Goal: Task Accomplishment & Management: Complete application form

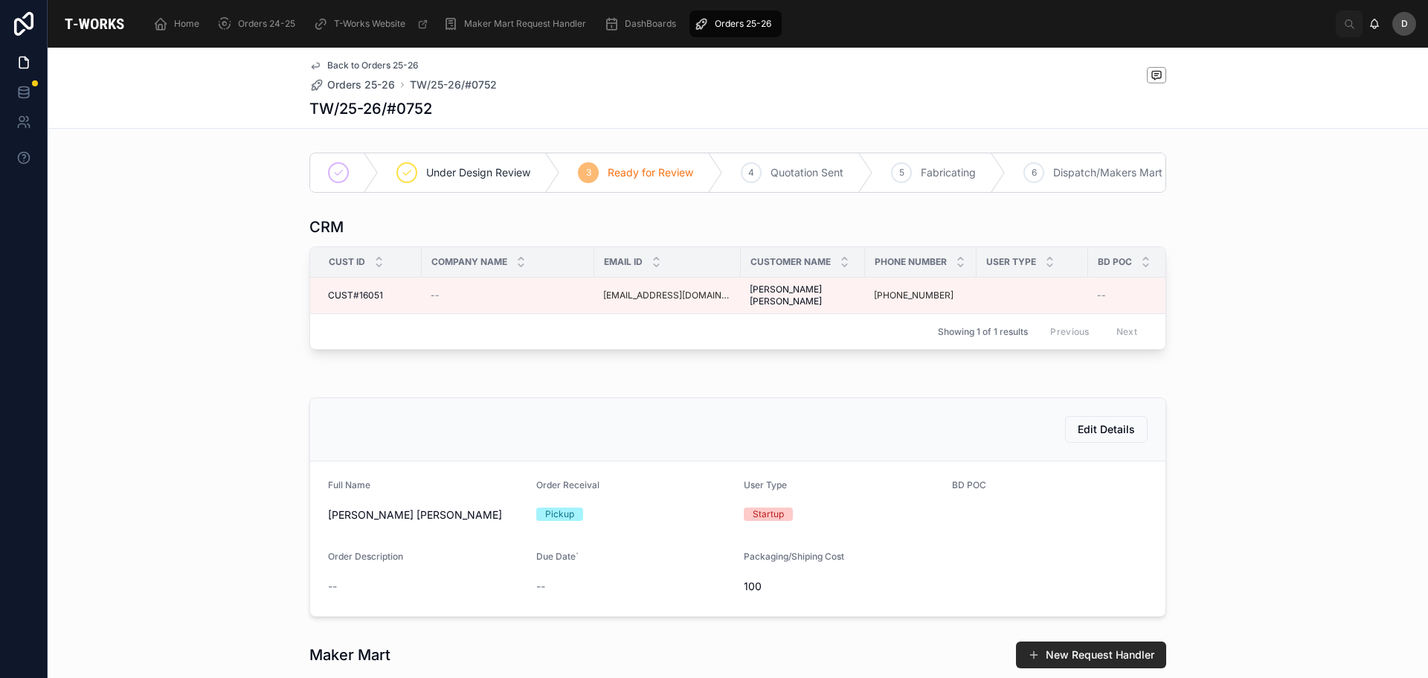
click at [755, 16] on div "Orders 25-26" at bounding box center [735, 24] width 83 height 24
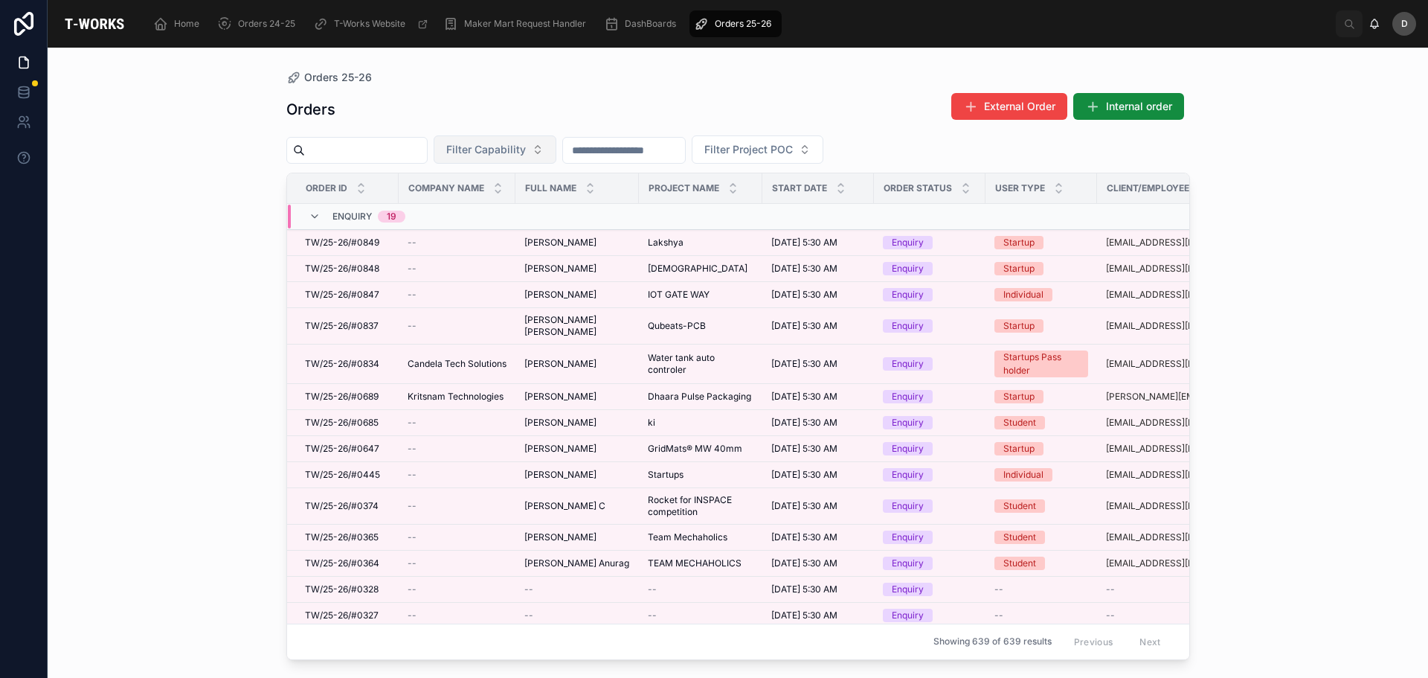
click at [526, 144] on span "Filter Capability" at bounding box center [486, 149] width 80 height 15
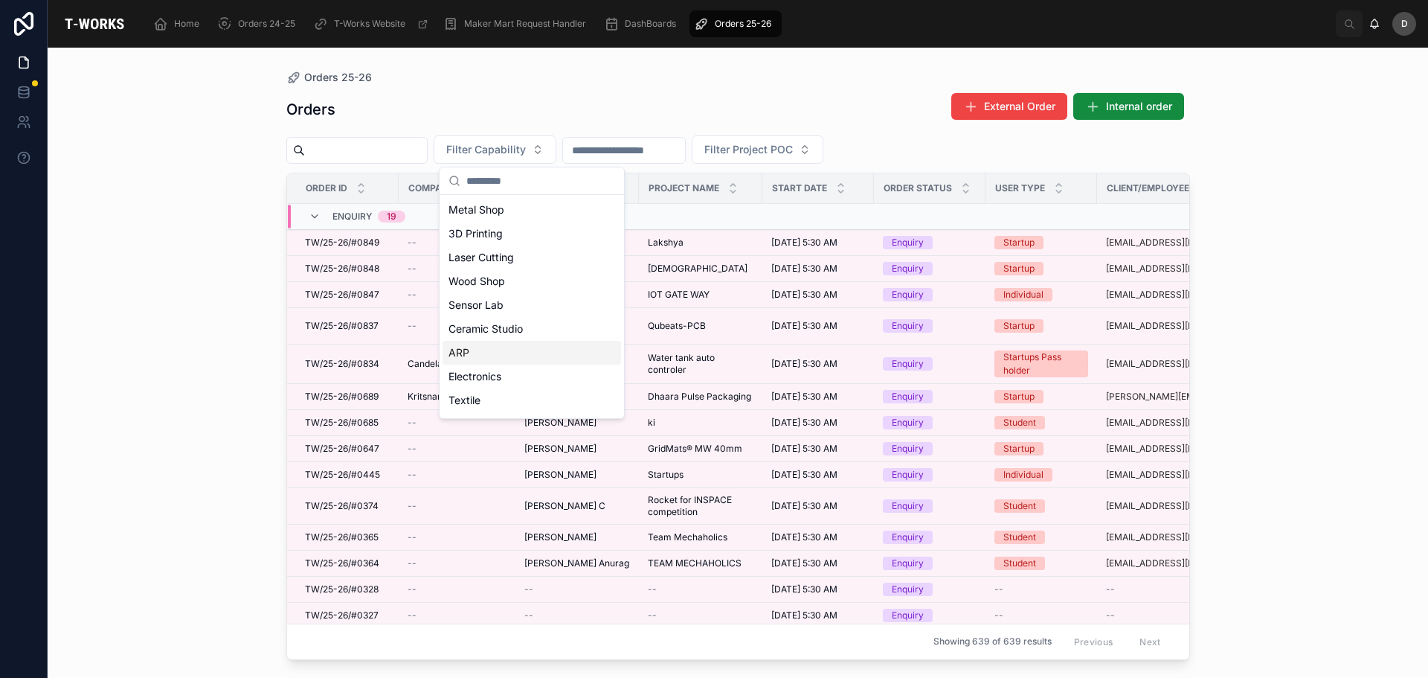
click at [518, 346] on div "ARP" at bounding box center [532, 353] width 179 height 24
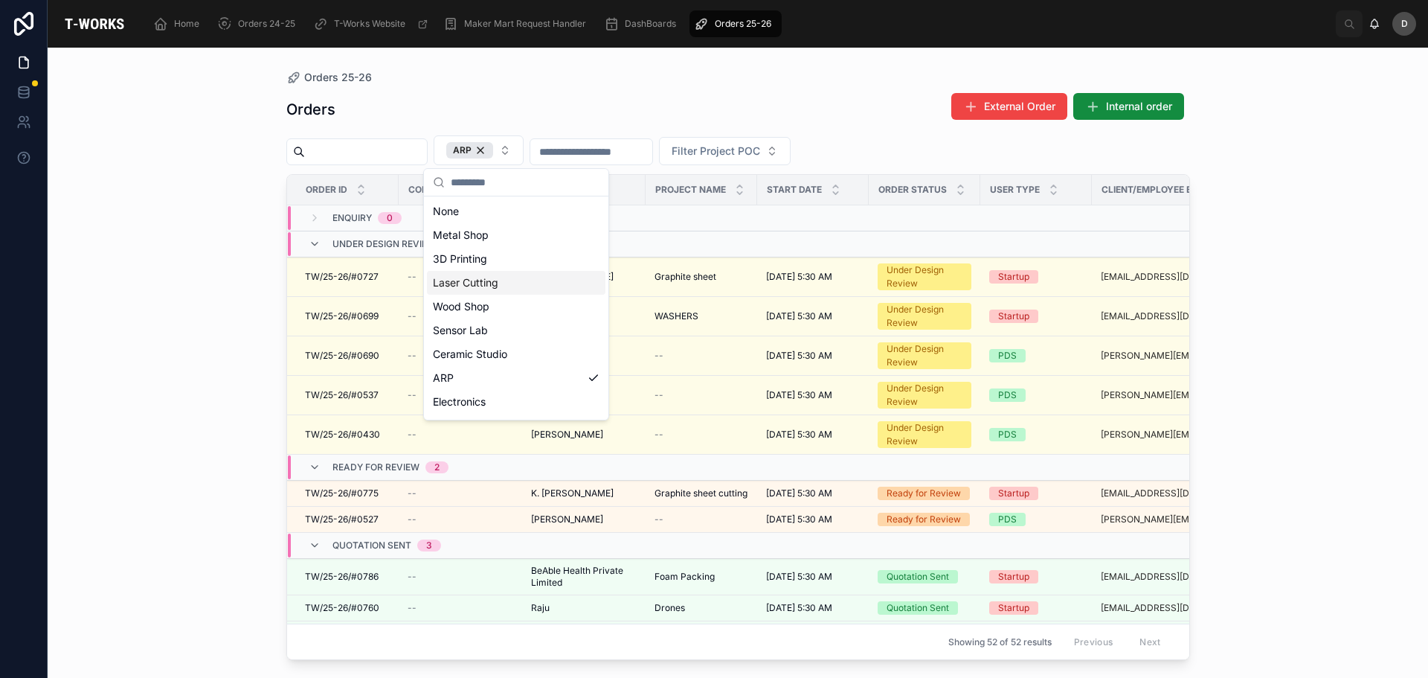
click at [483, 280] on div "Laser Cutting" at bounding box center [516, 283] width 179 height 24
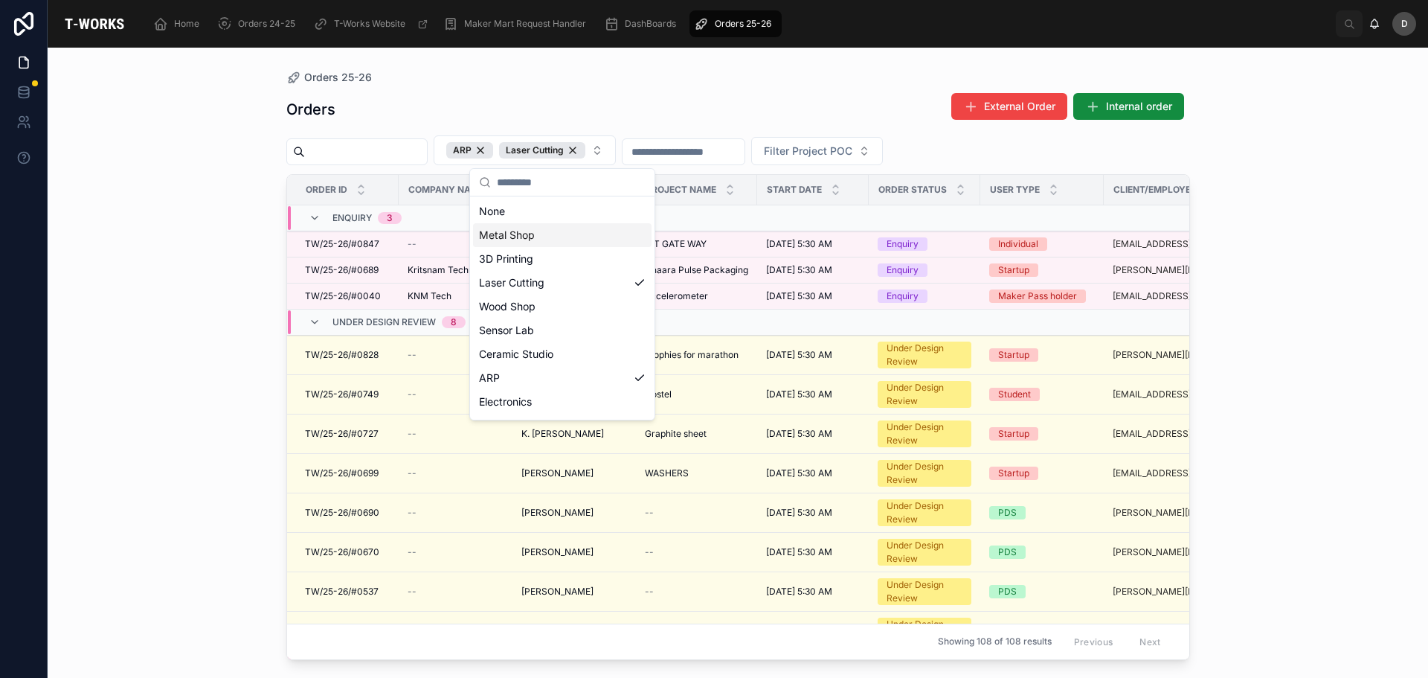
click at [649, 118] on div "Orders External Order Internal order" at bounding box center [738, 109] width 904 height 34
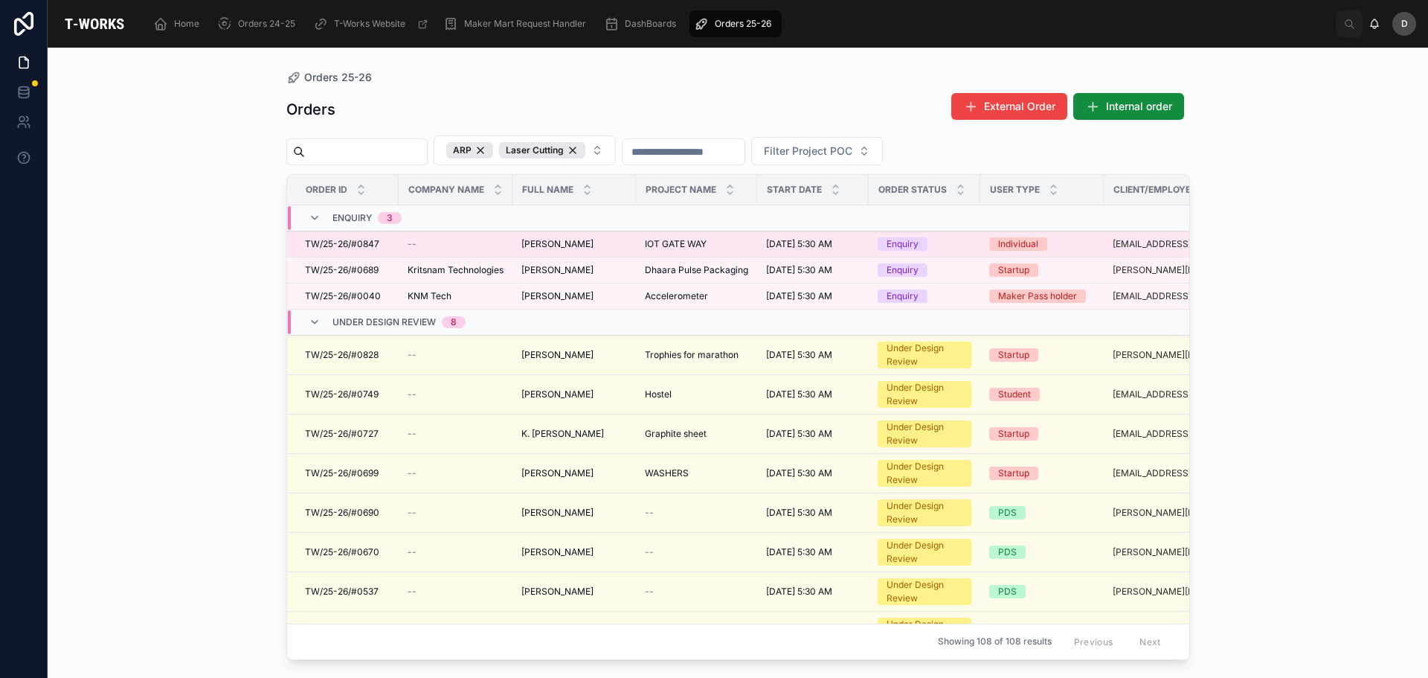
click at [619, 241] on div "[PERSON_NAME] [PERSON_NAME]" at bounding box center [574, 244] width 106 height 12
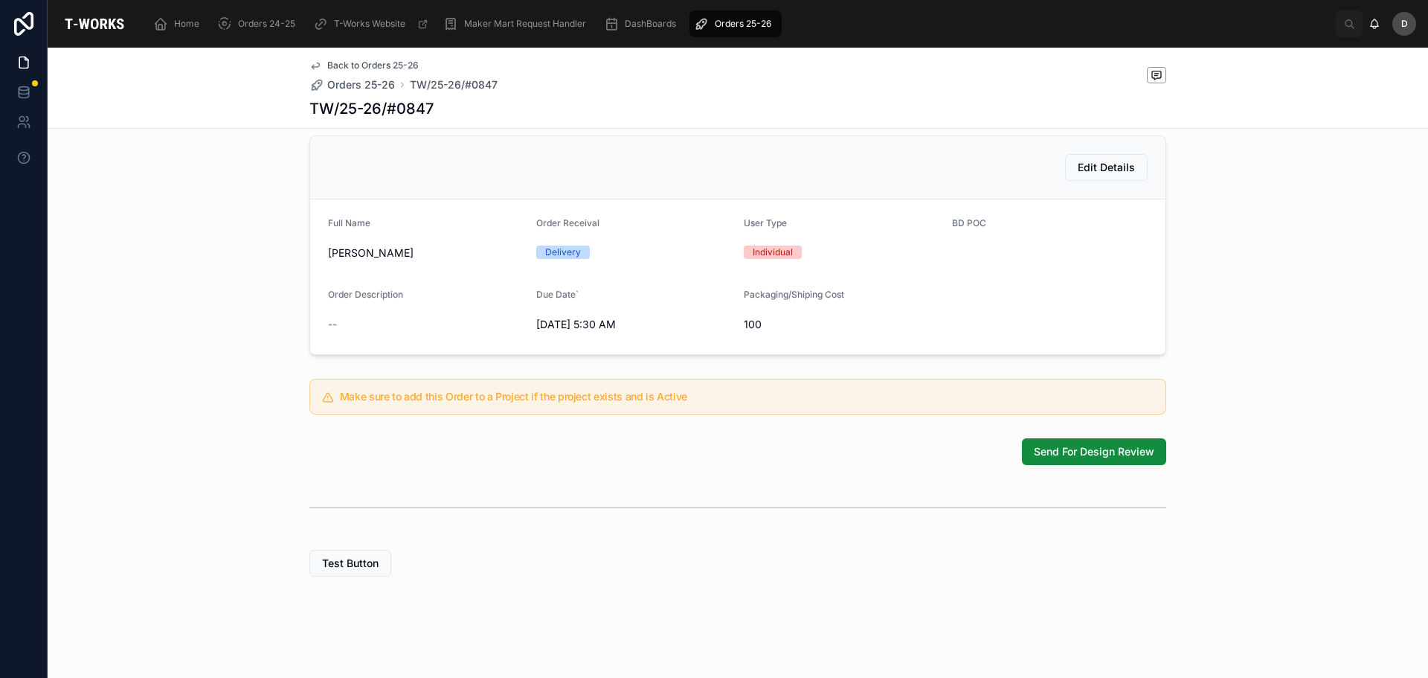
scroll to position [323, 0]
click at [1044, 442] on button "Send For Design Review" at bounding box center [1094, 451] width 144 height 27
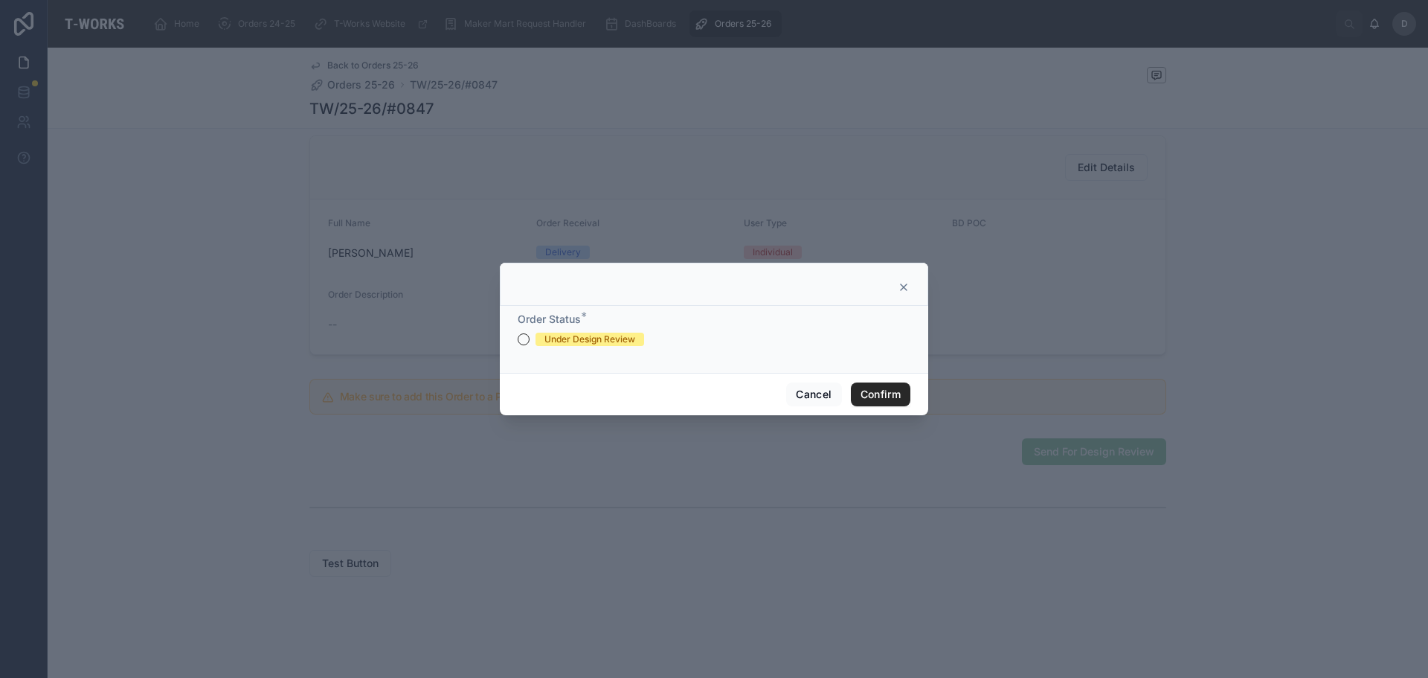
click at [604, 334] on div "Under Design Review" at bounding box center [589, 338] width 91 height 13
click at [530, 334] on button "Under Design Review" at bounding box center [524, 339] width 12 height 12
click at [865, 389] on button "Confirm" at bounding box center [881, 394] width 60 height 24
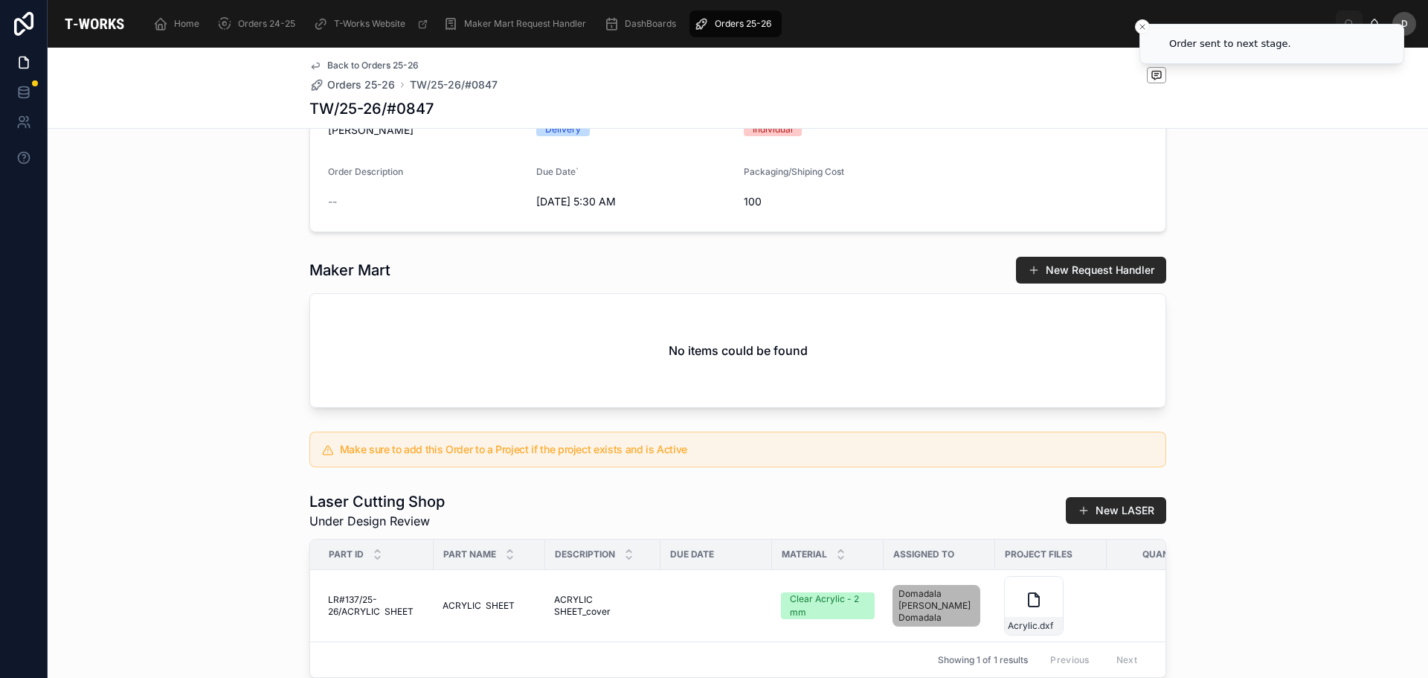
scroll to position [570, 0]
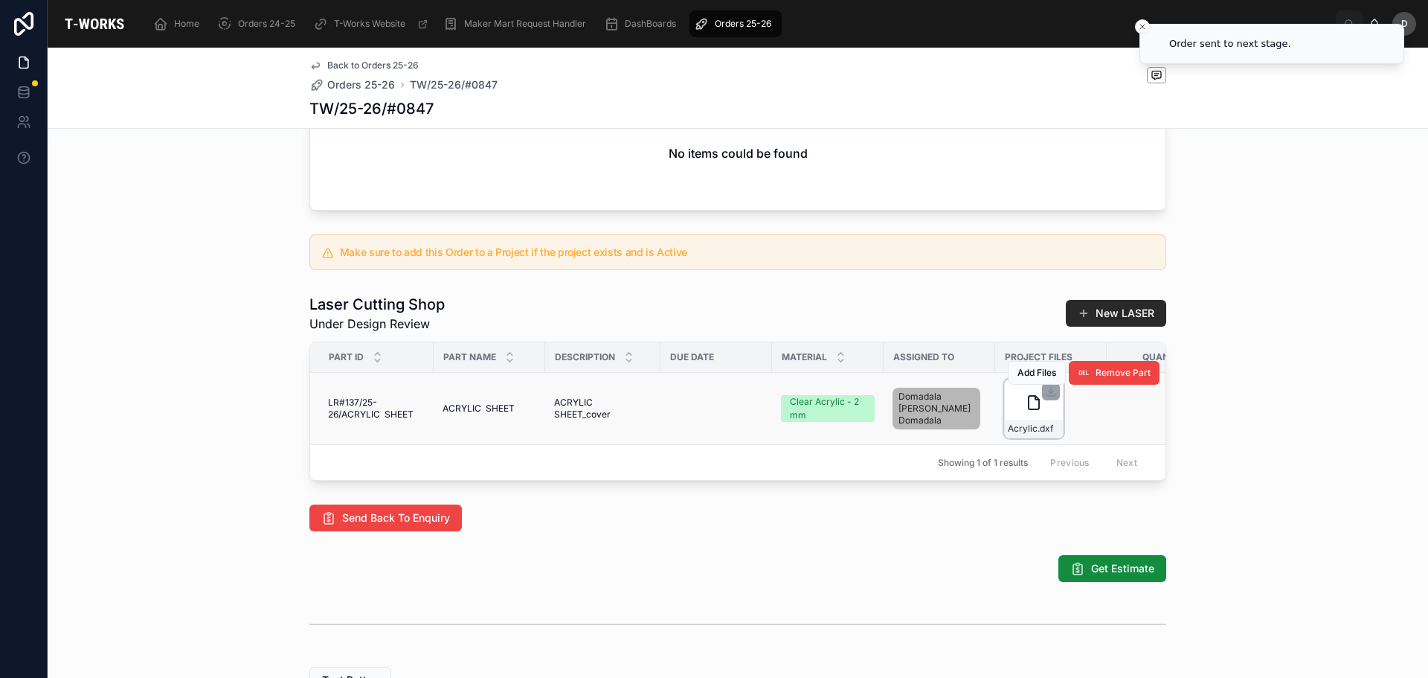
click at [1030, 437] on div "Acrylic .dxf" at bounding box center [1034, 429] width 58 height 18
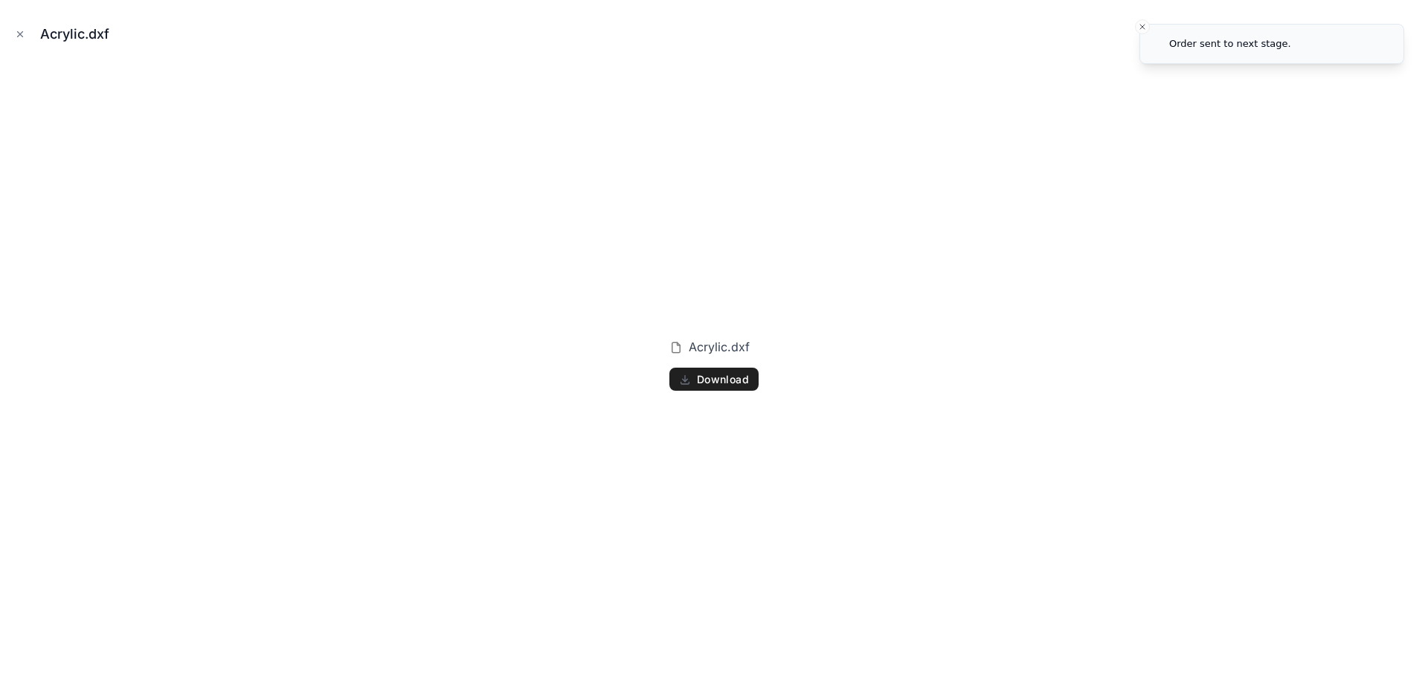
click at [722, 382] on span "Download" at bounding box center [723, 379] width 52 height 13
click at [23, 34] on icon "Close modal" at bounding box center [20, 34] width 10 height 10
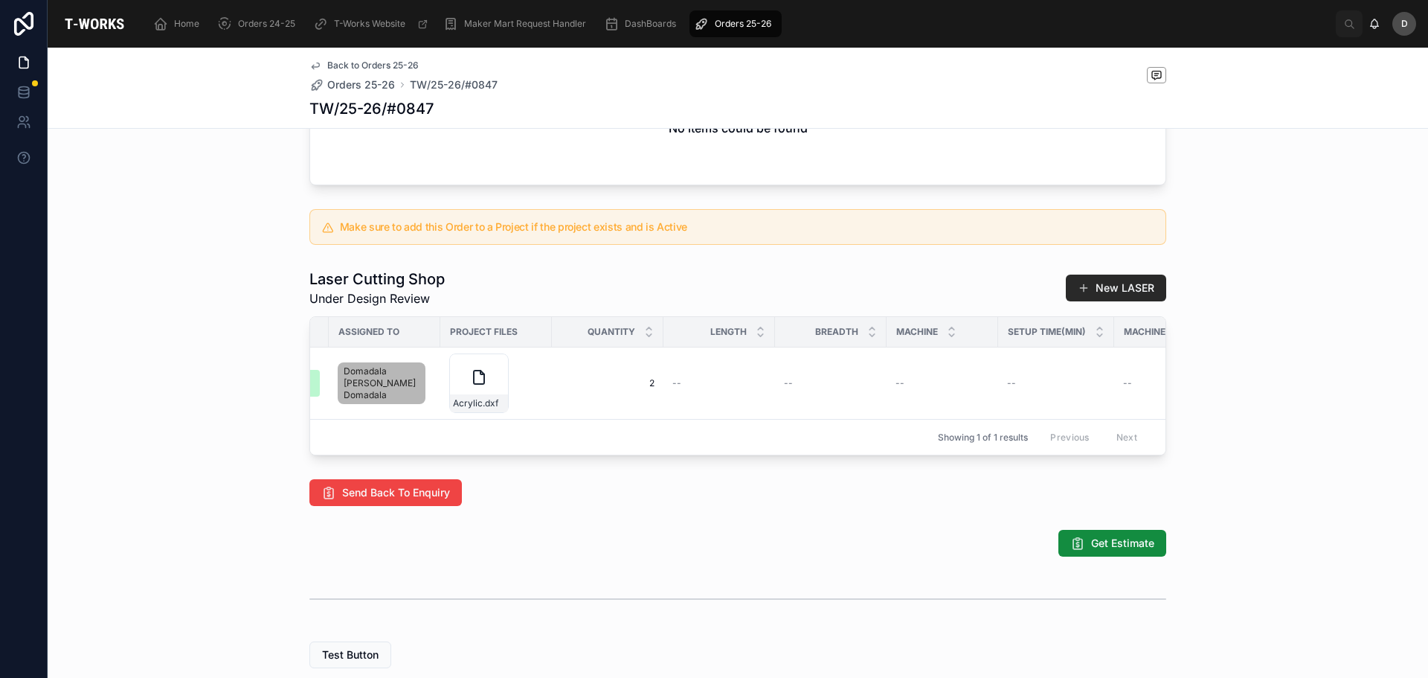
scroll to position [0, 637]
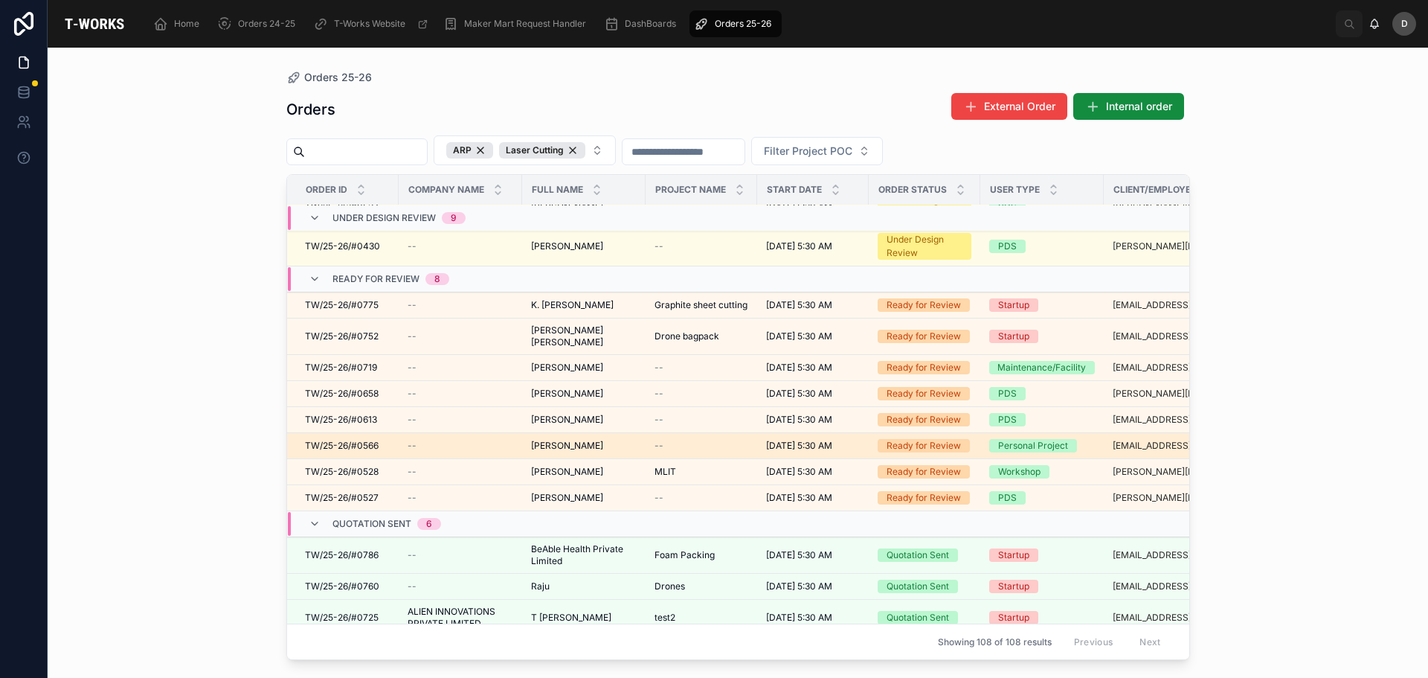
scroll to position [536, 0]
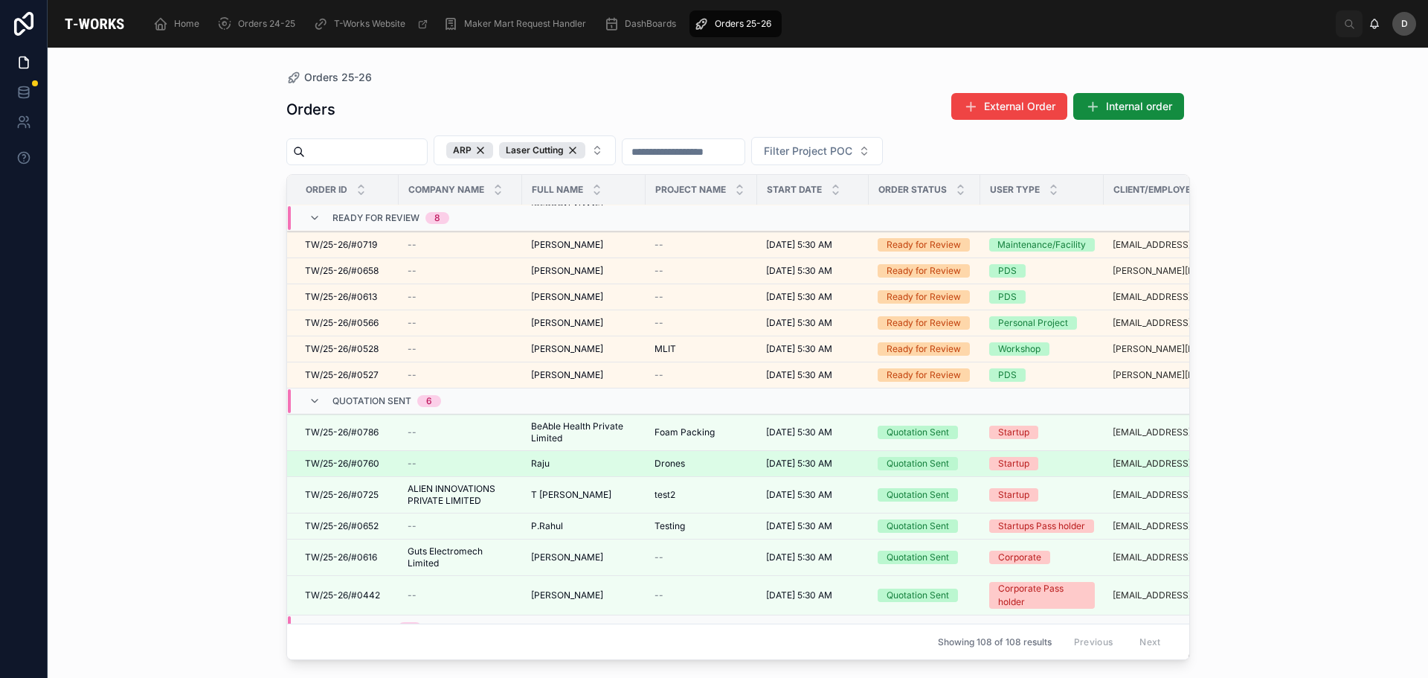
click at [666, 457] on span "Drones" at bounding box center [670, 463] width 30 height 12
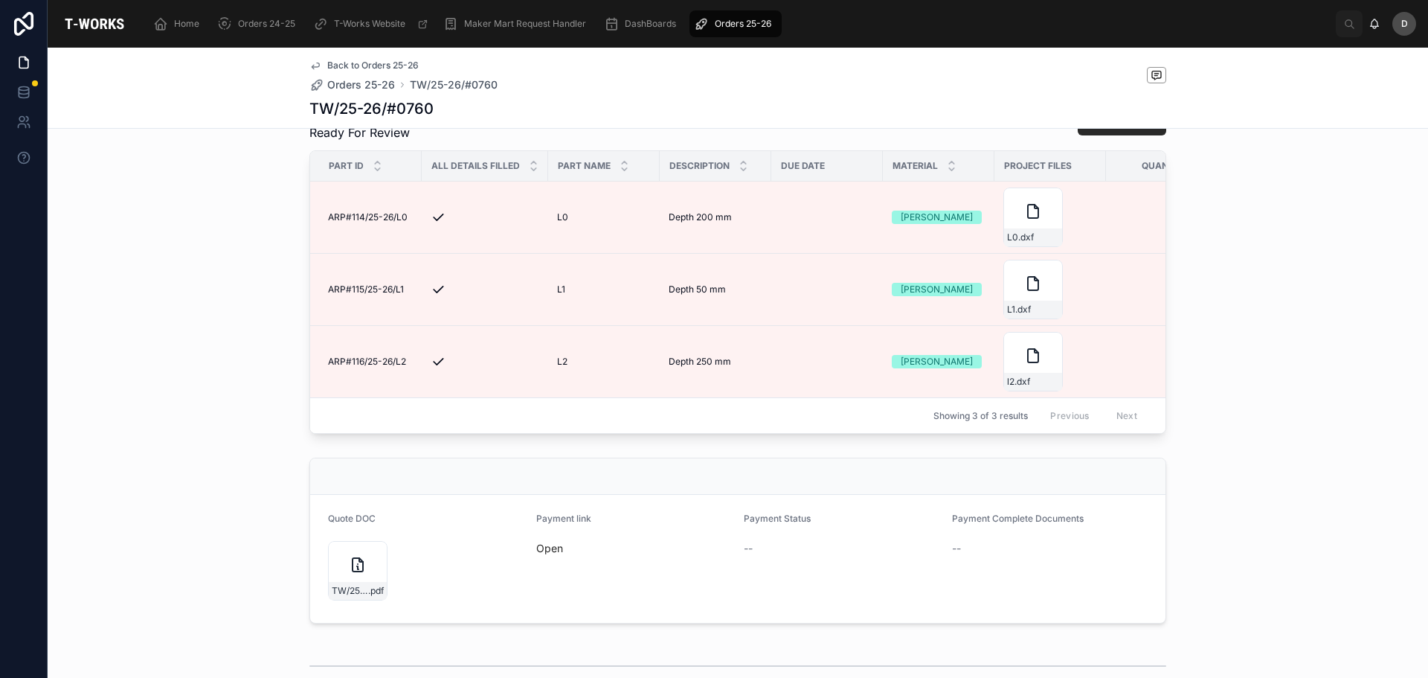
scroll to position [446, 0]
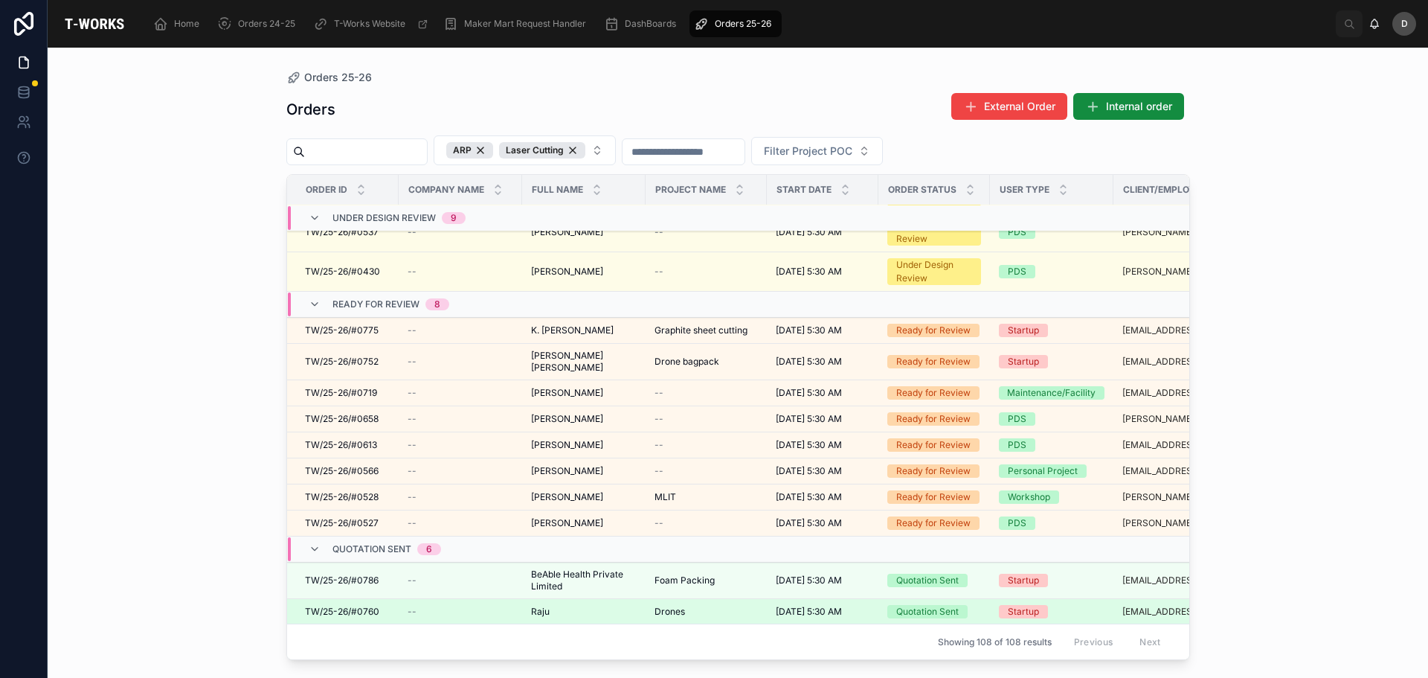
scroll to position [393, 0]
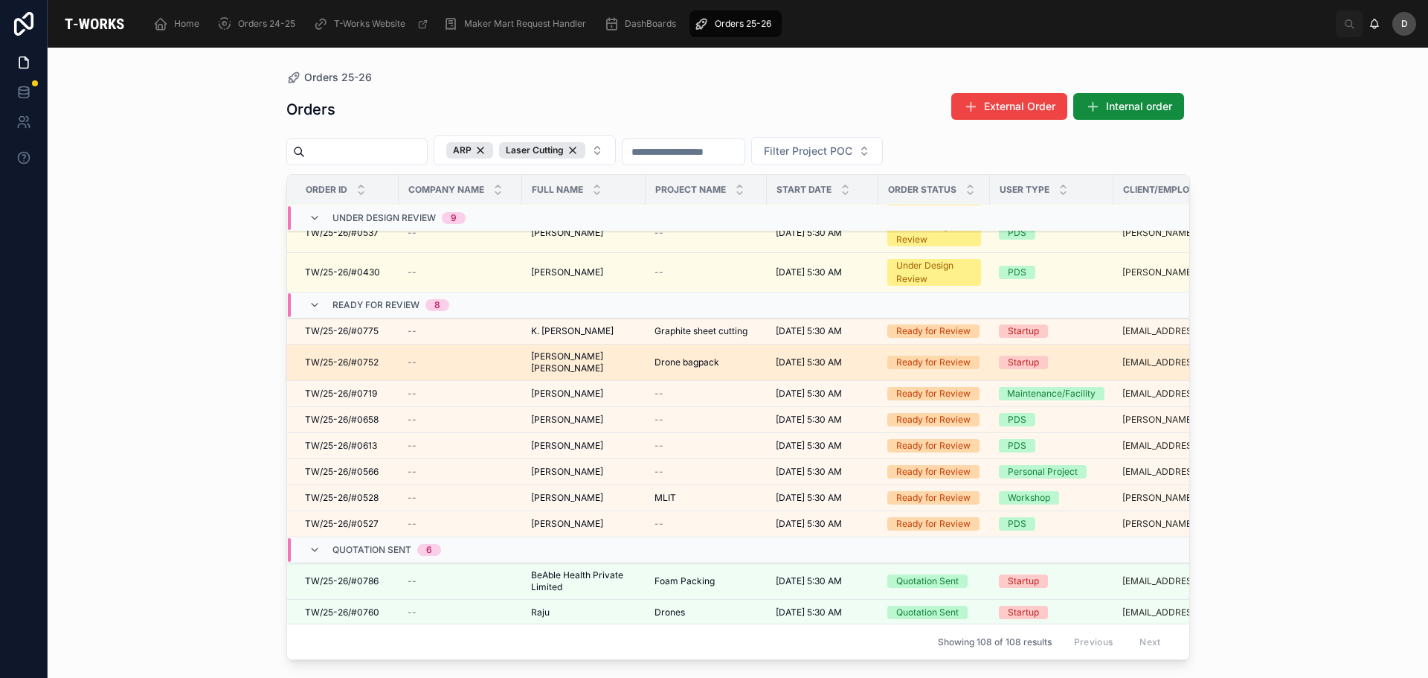
click at [600, 357] on div "[PERSON_NAME] [PERSON_NAME] [PERSON_NAME] [PERSON_NAME]" at bounding box center [584, 362] width 106 height 24
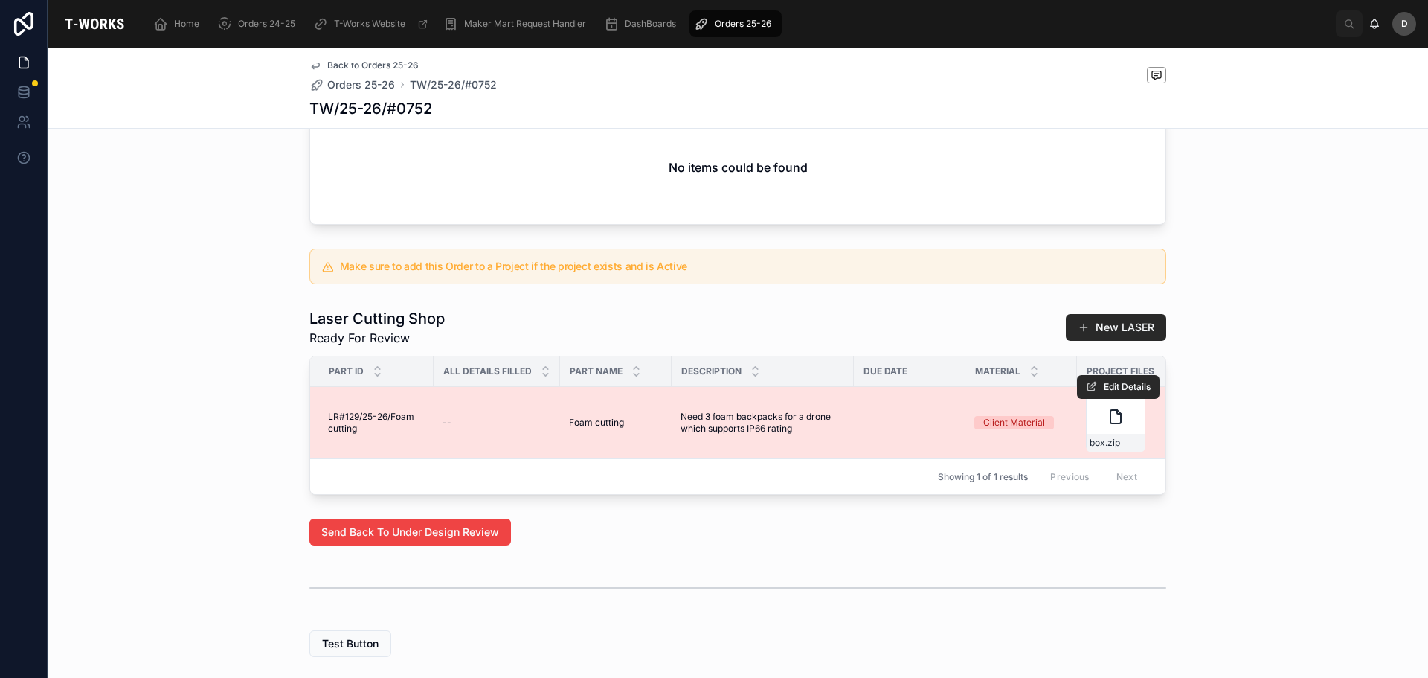
scroll to position [595, 0]
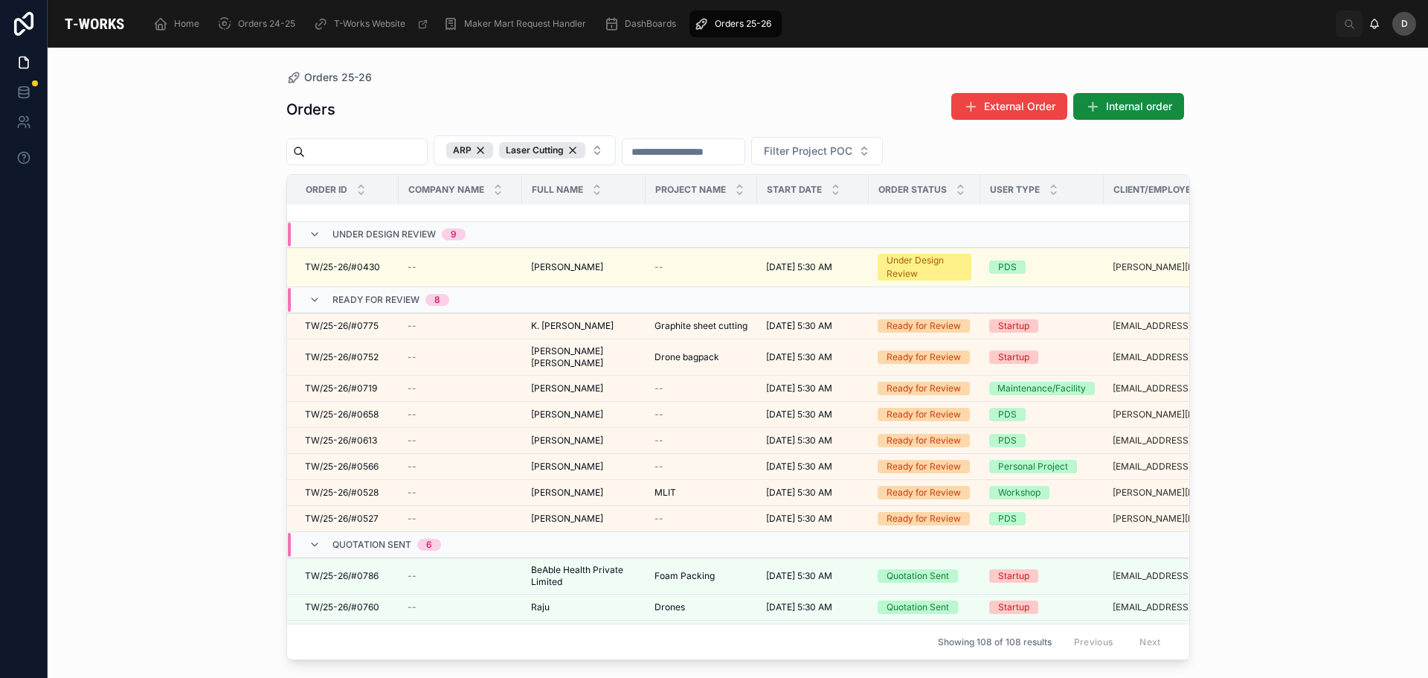
scroll to position [759, 0]
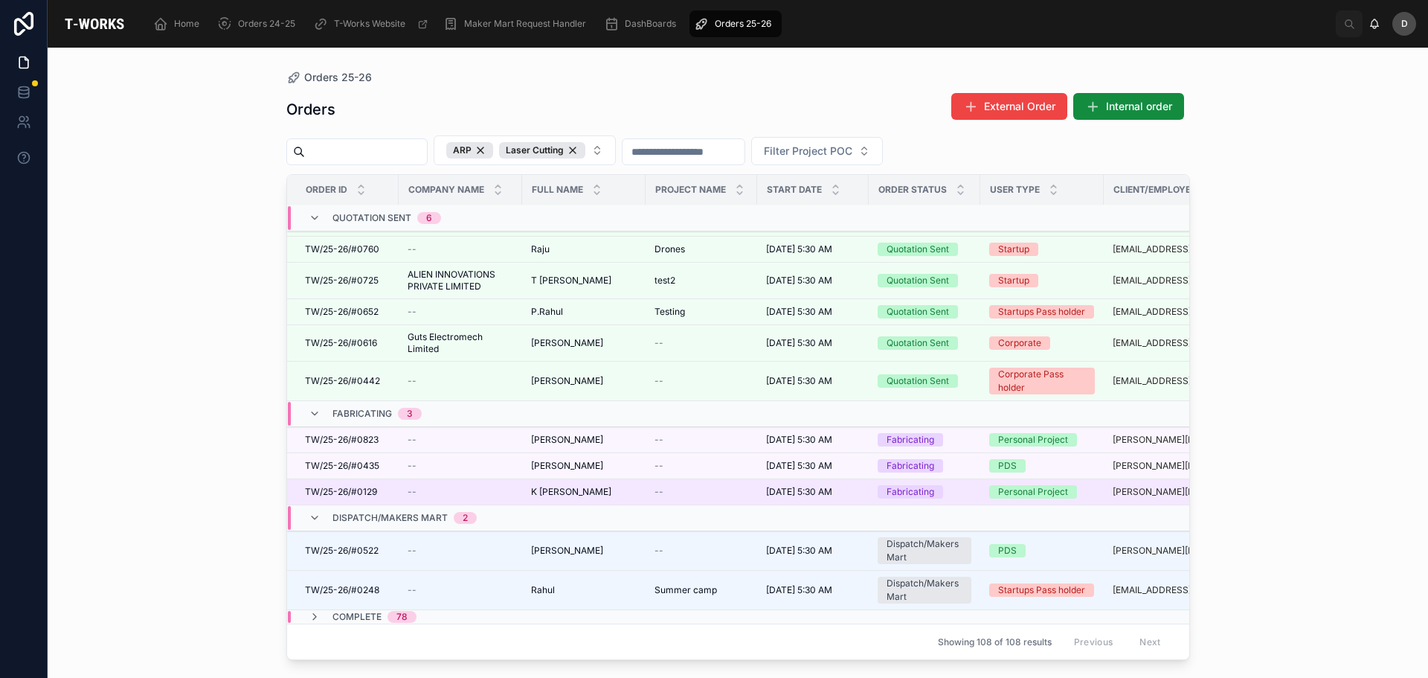
click at [666, 486] on div "--" at bounding box center [702, 492] width 94 height 12
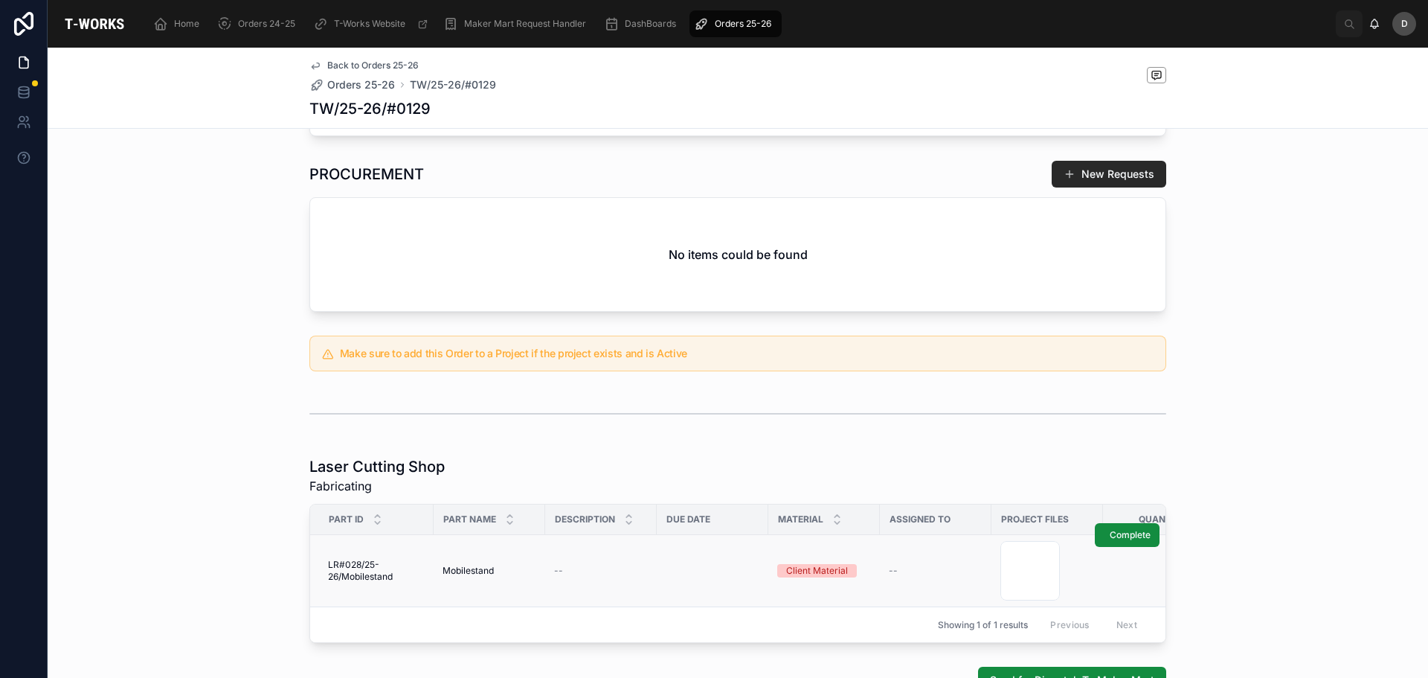
scroll to position [654, 0]
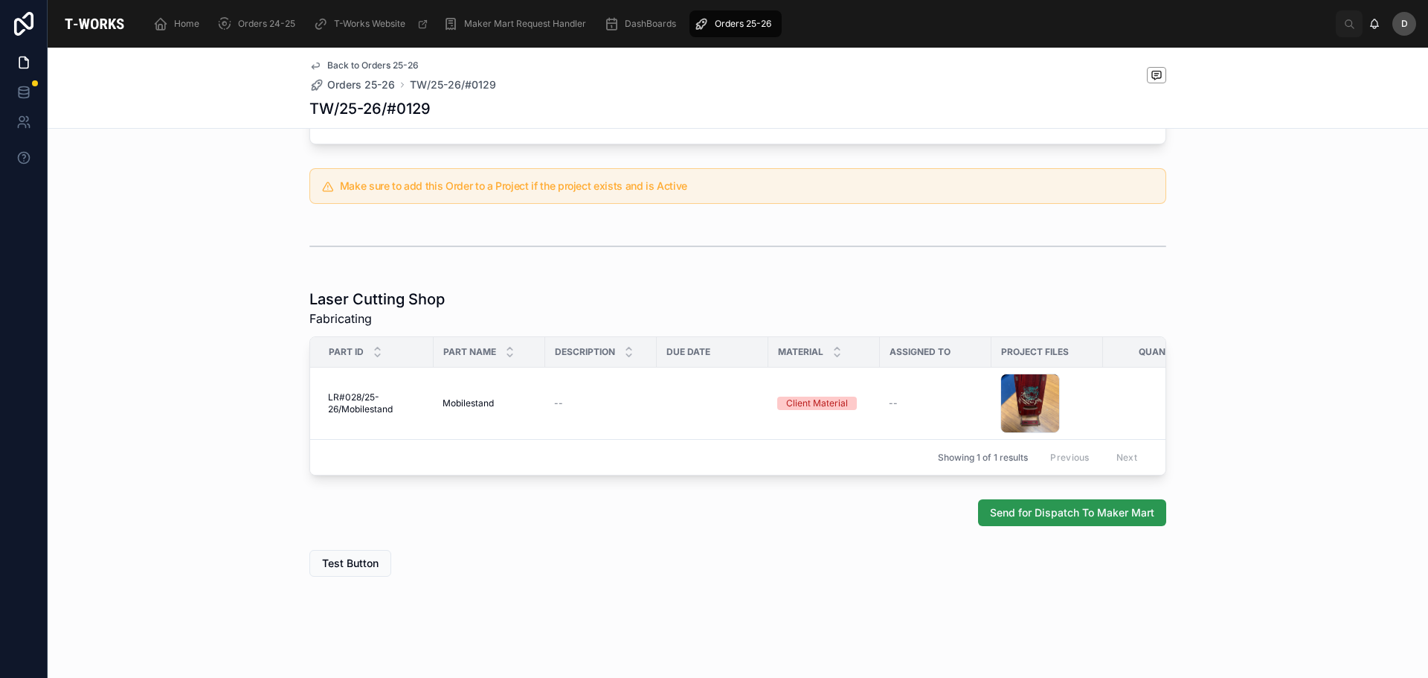
click at [1026, 510] on span "Send for Dispatch To Maker Mart" at bounding box center [1072, 512] width 164 height 15
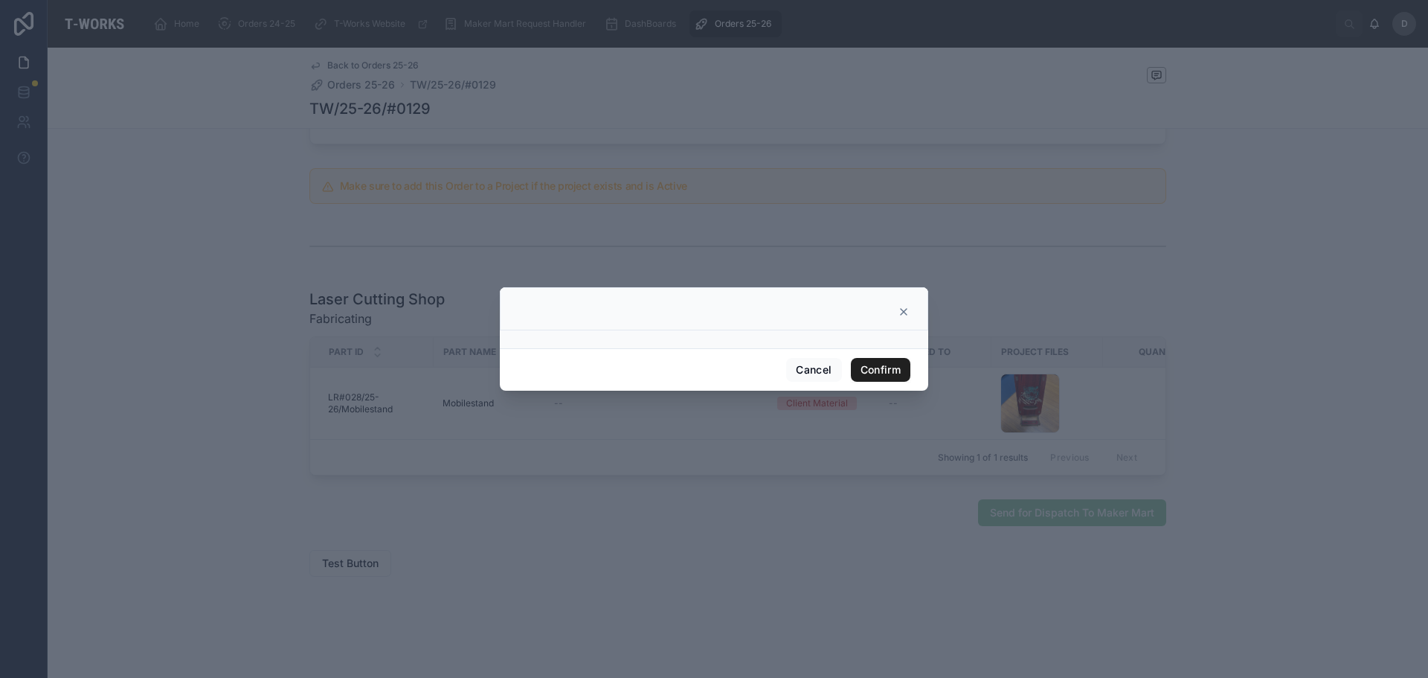
click at [888, 370] on button "Confirm" at bounding box center [881, 370] width 60 height 24
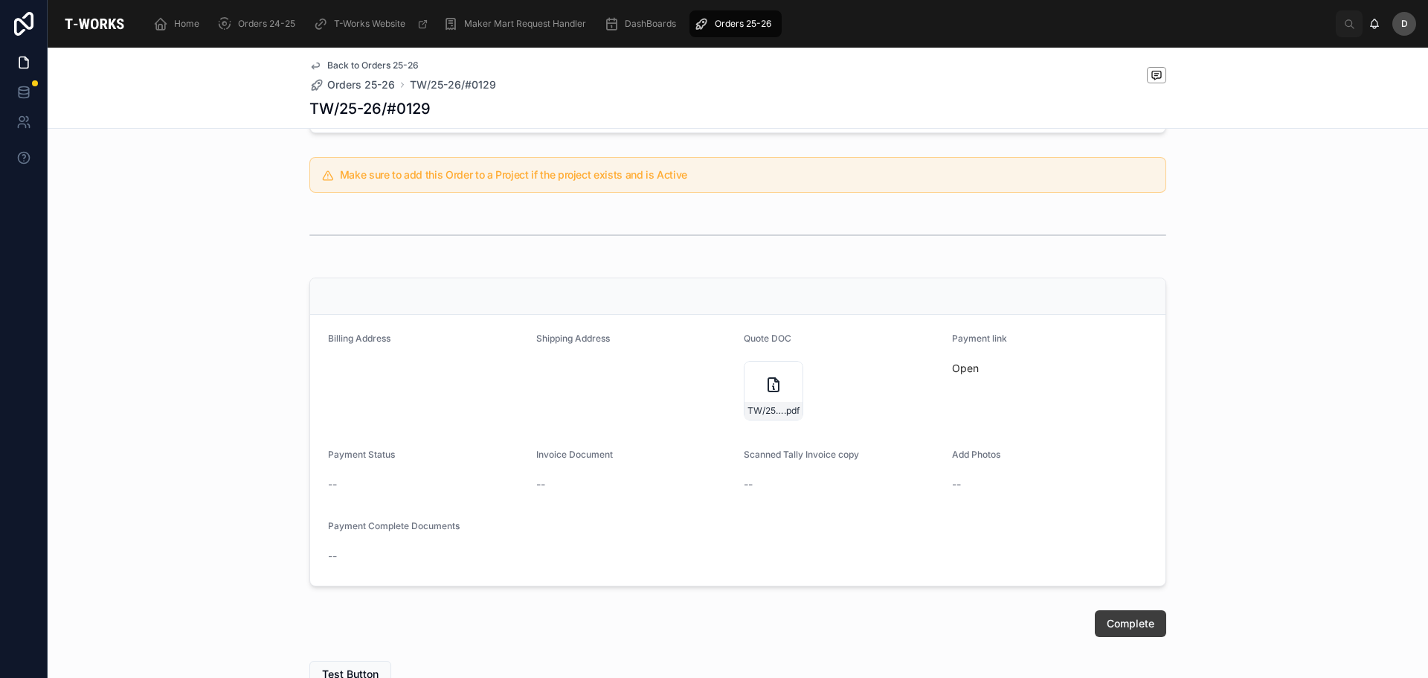
click at [1125, 624] on span "Complete" at bounding box center [1131, 623] width 48 height 15
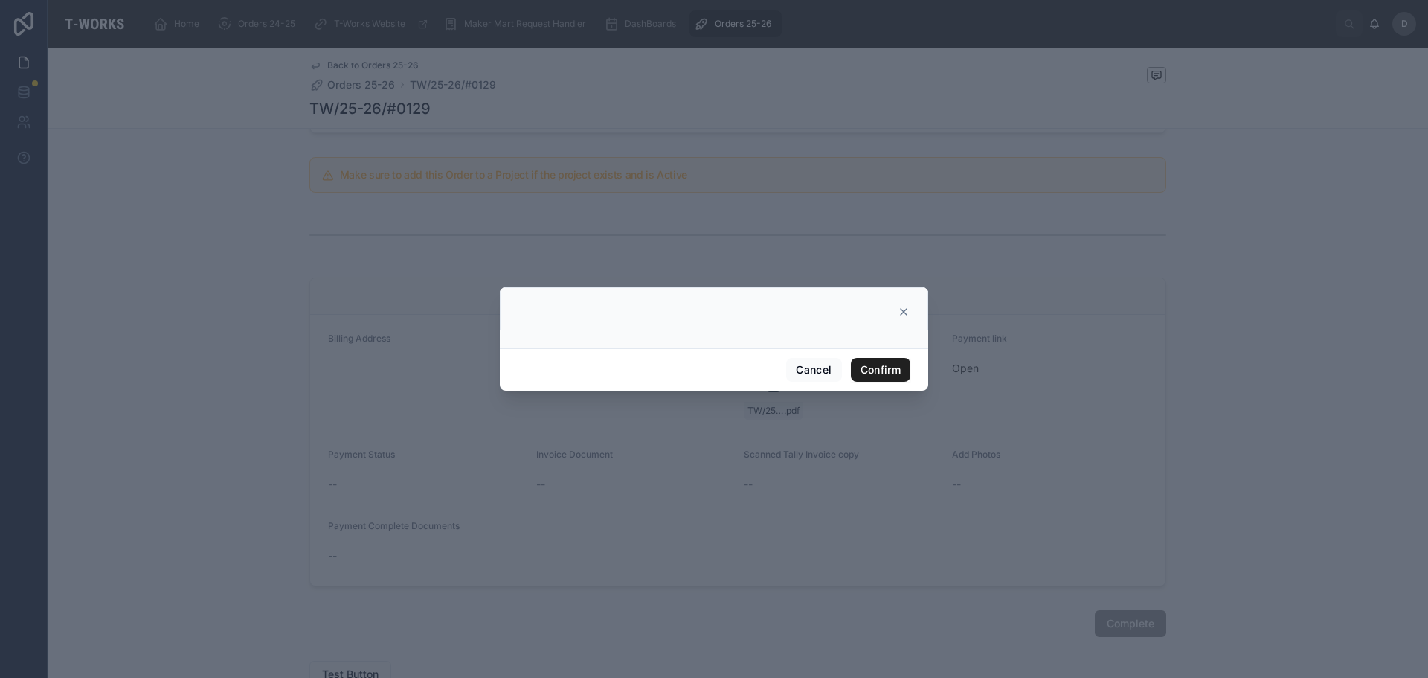
click at [907, 370] on button "Confirm" at bounding box center [881, 370] width 60 height 24
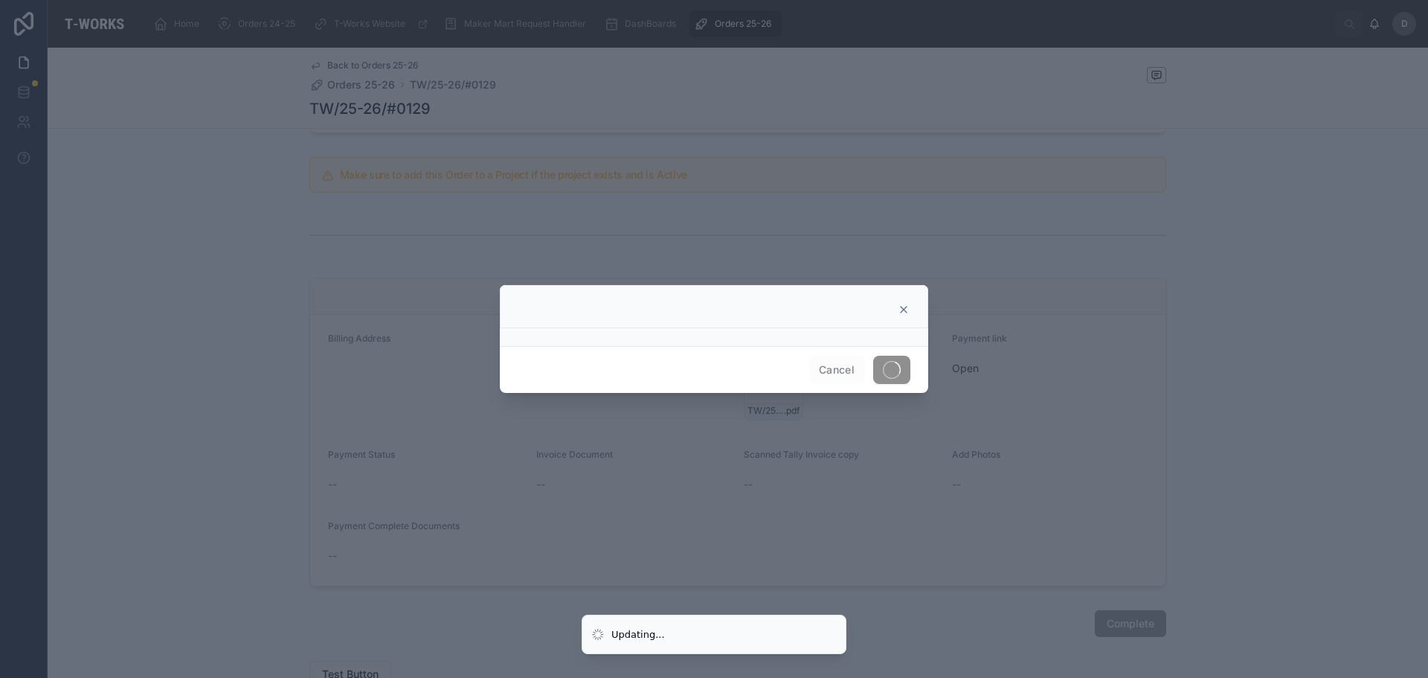
scroll to position [303, 0]
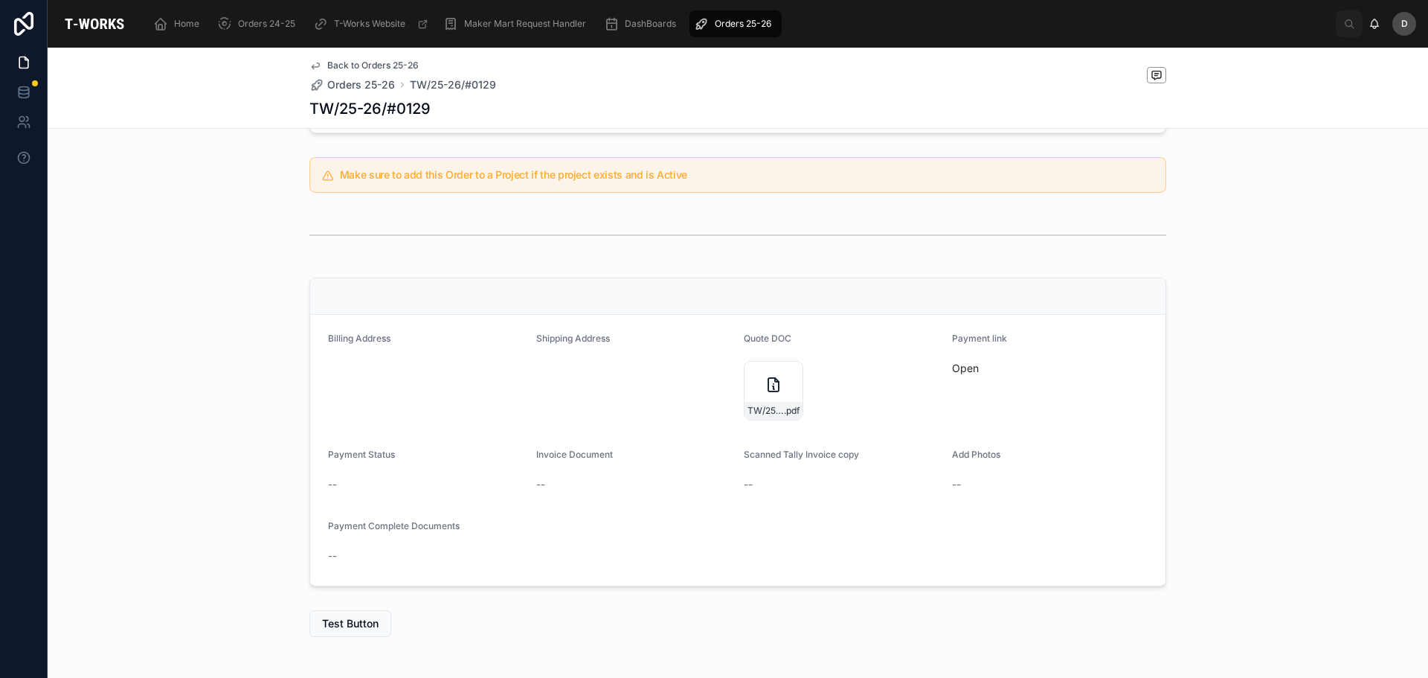
click at [765, 22] on span "Orders 25-26" at bounding box center [743, 24] width 57 height 12
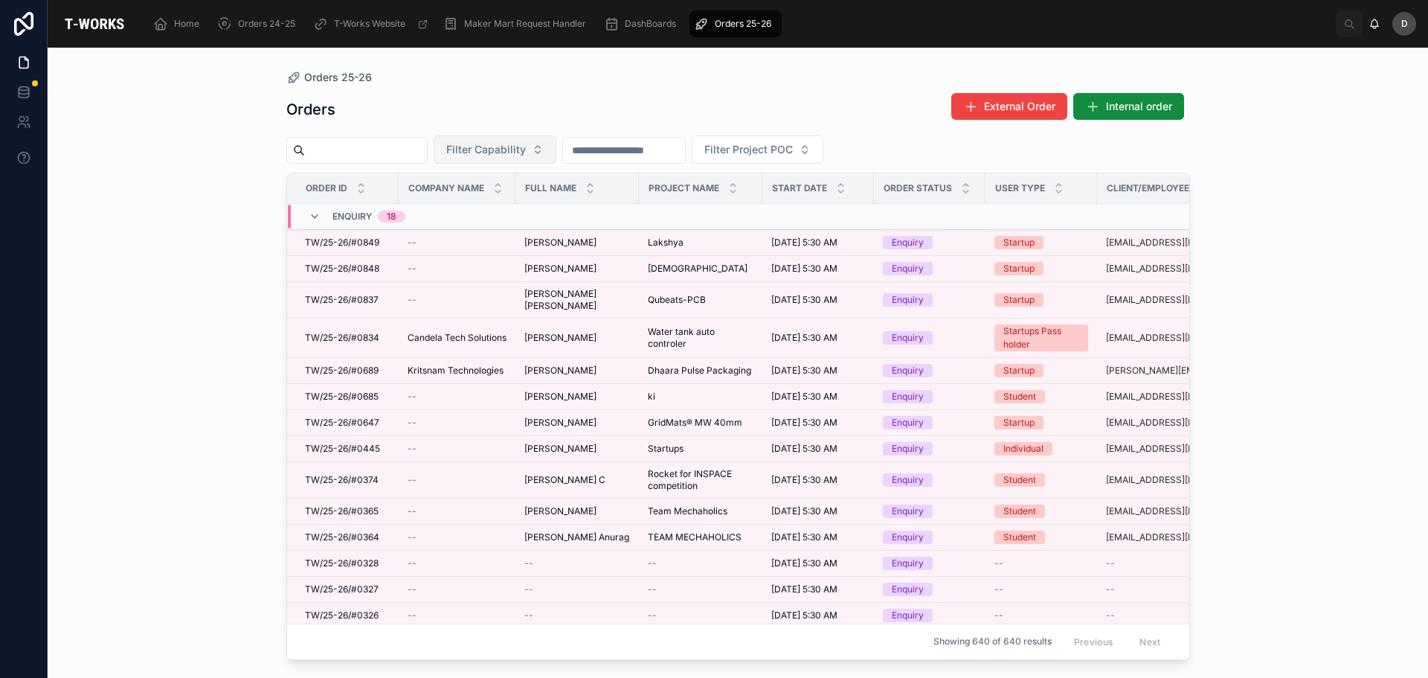
click at [526, 152] on span "Filter Capability" at bounding box center [486, 149] width 80 height 15
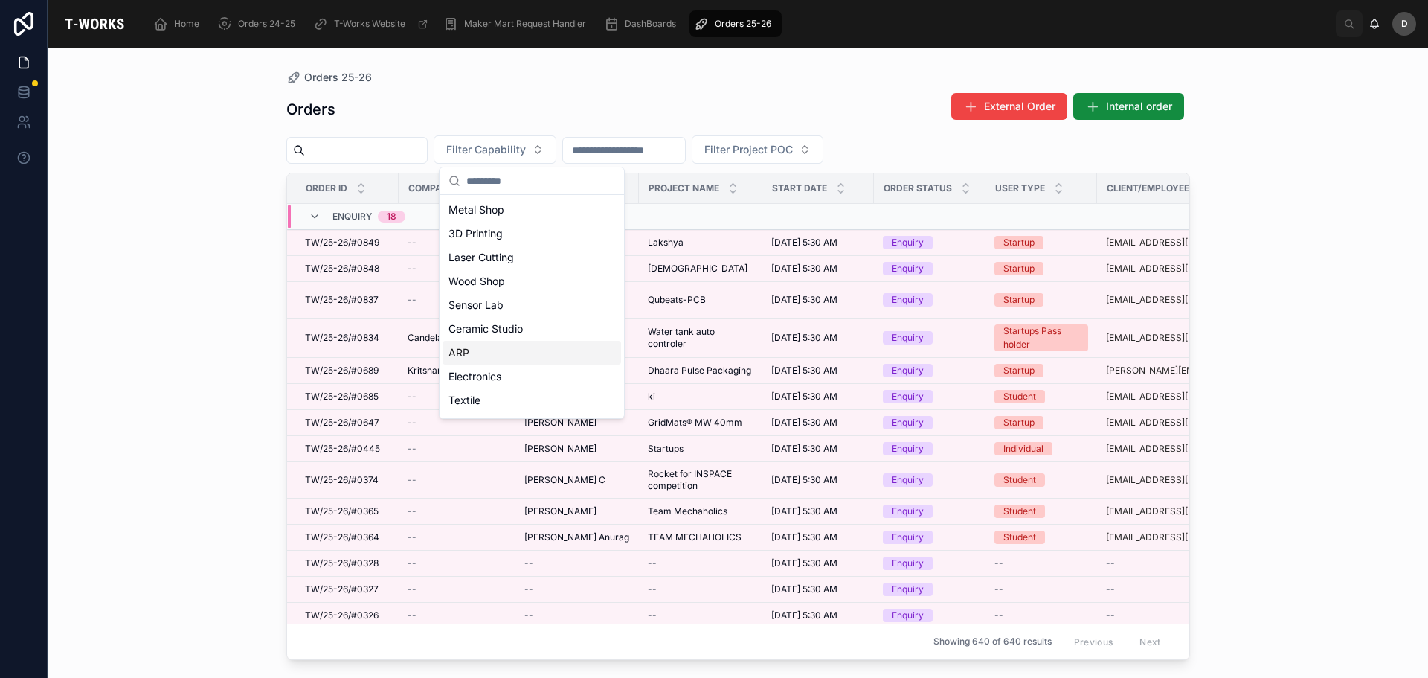
click at [481, 344] on div "ARP" at bounding box center [532, 353] width 179 height 24
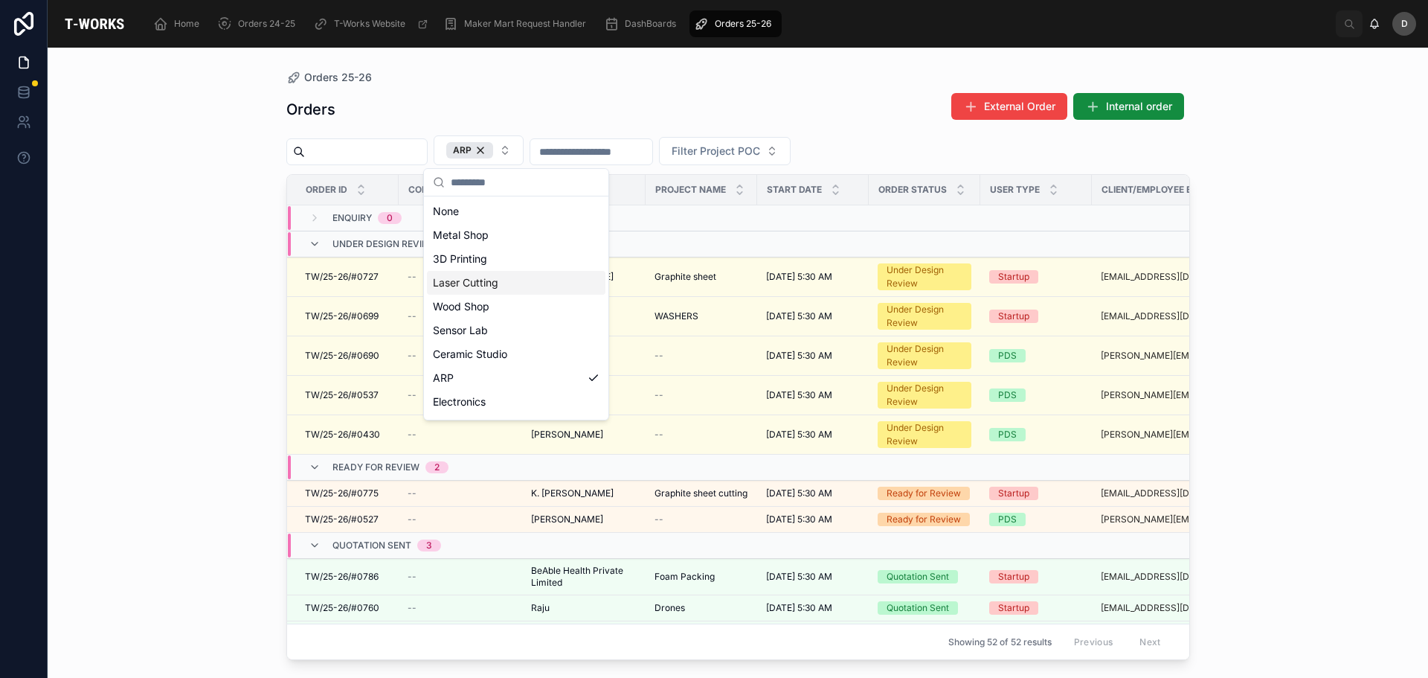
click at [495, 280] on div "Laser Cutting" at bounding box center [516, 283] width 179 height 24
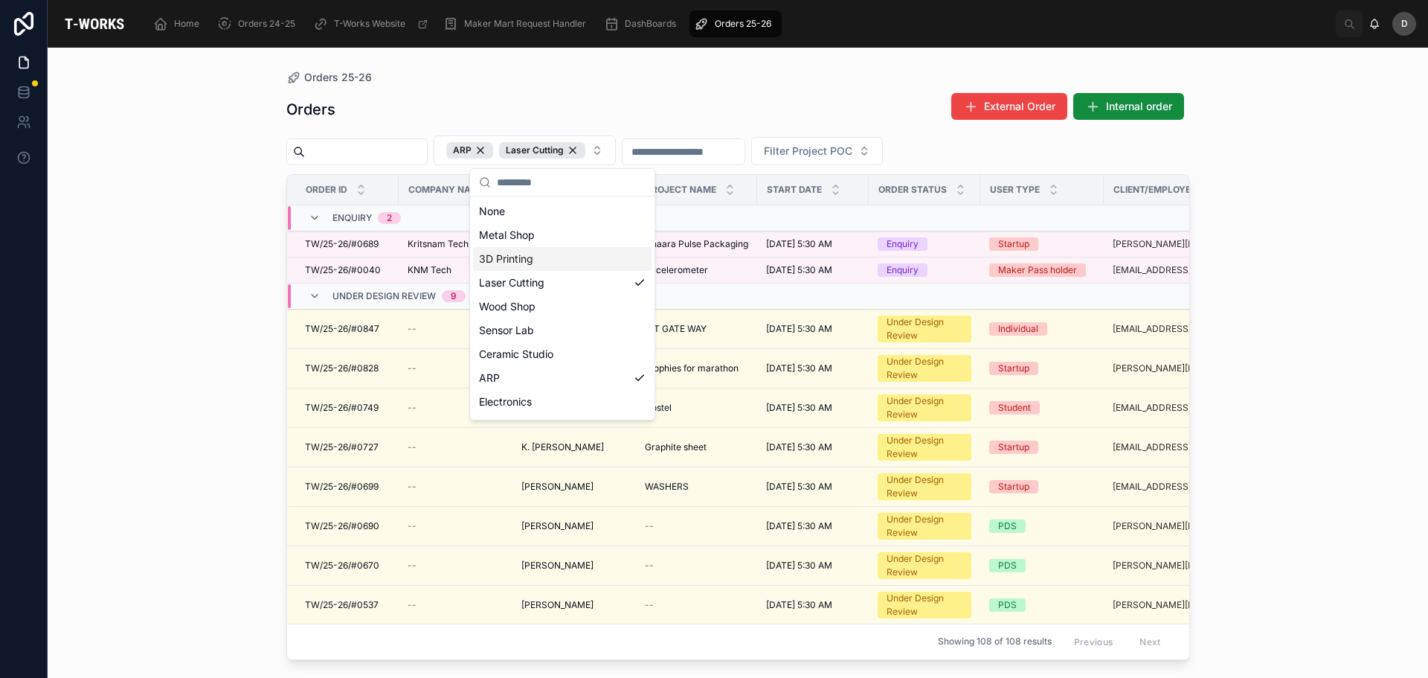
click at [570, 88] on div "Orders External Order Internal order ARP Laser Cutting Filter Project POC Order…" at bounding box center [738, 371] width 904 height 576
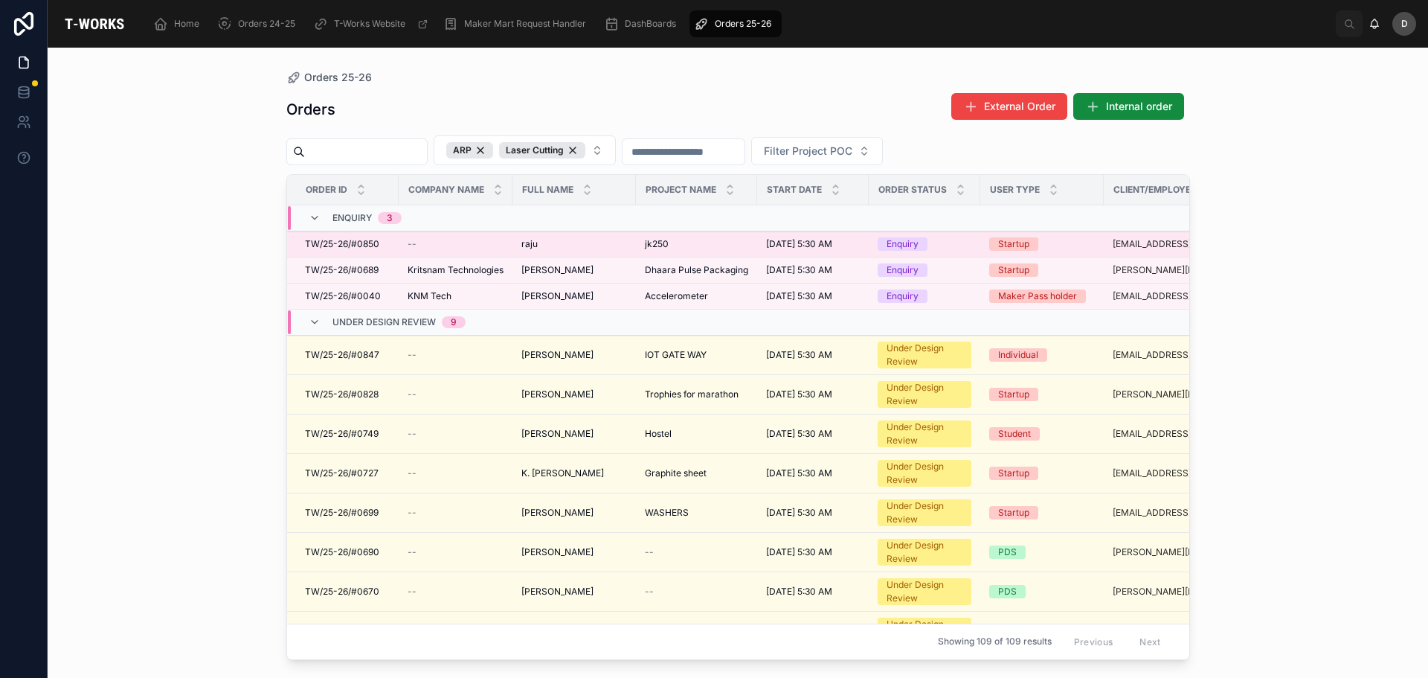
click at [678, 243] on div "jk250 jk250" at bounding box center [696, 244] width 103 height 12
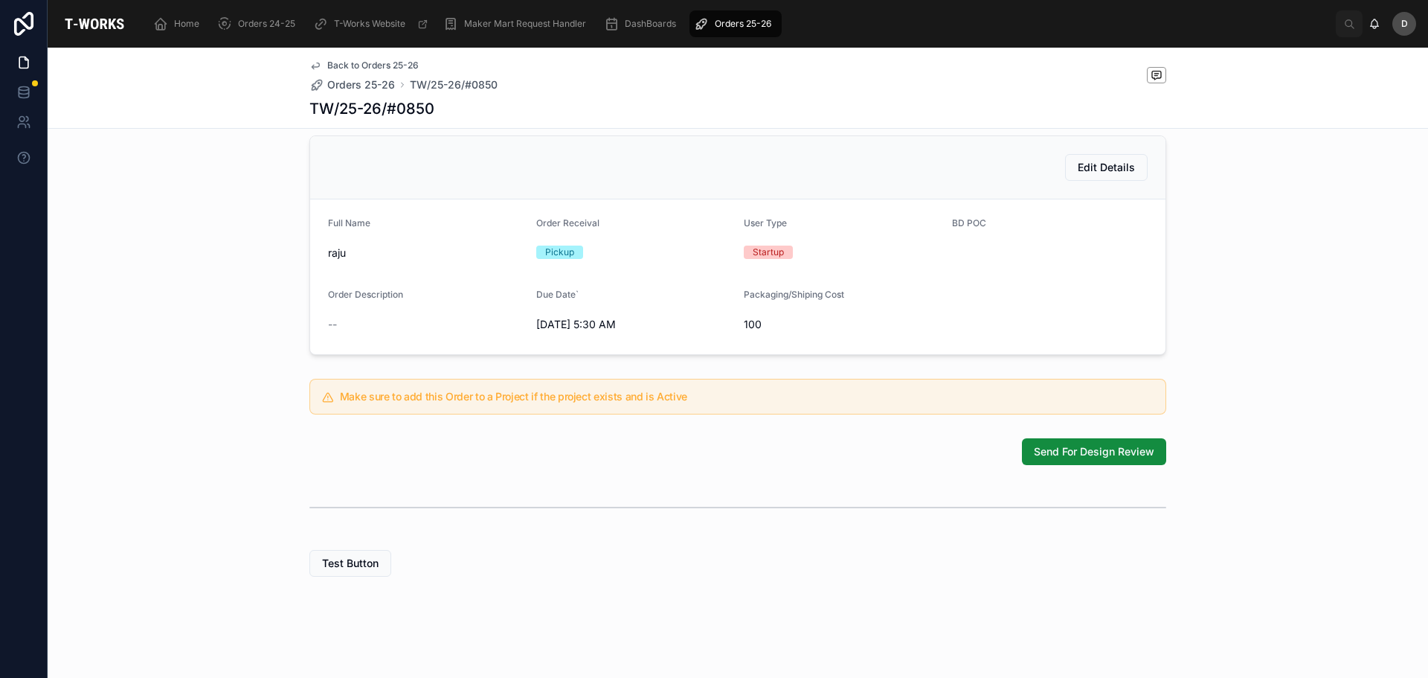
scroll to position [323, 0]
click at [1114, 463] on button "Send For Design Review" at bounding box center [1094, 451] width 144 height 27
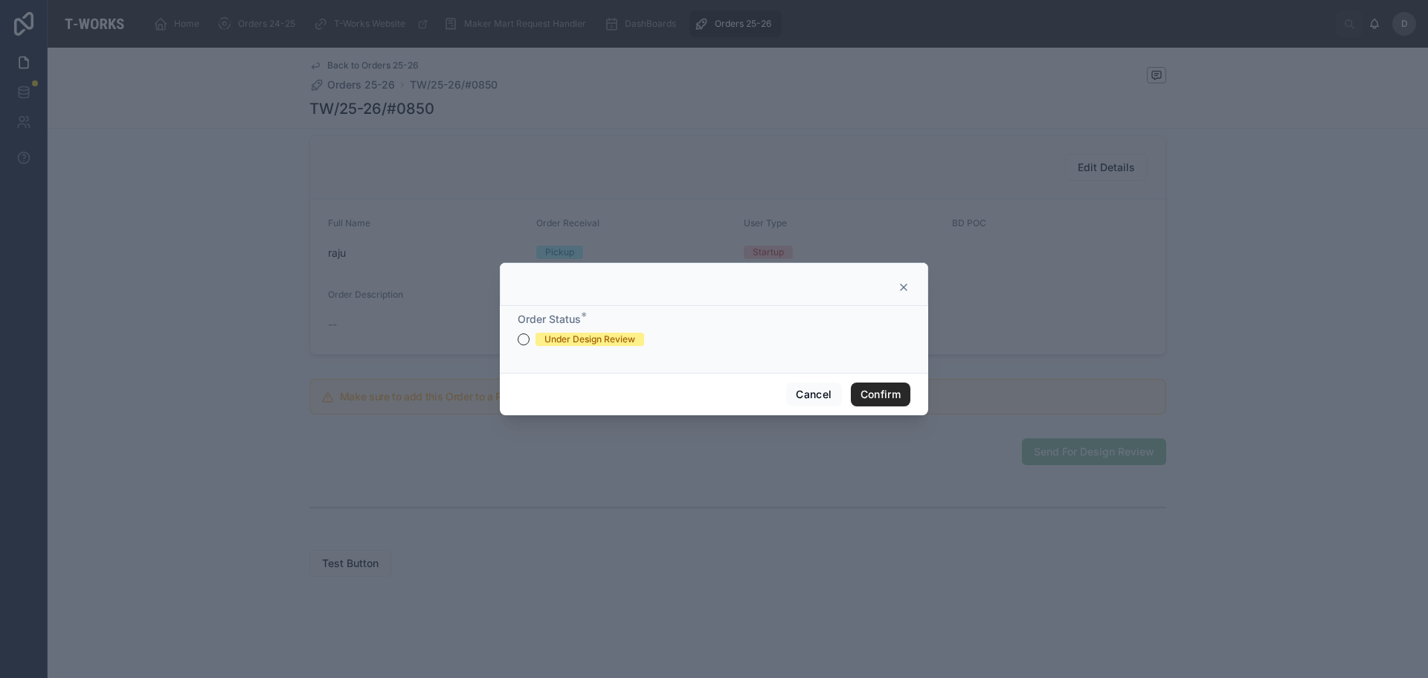
click at [547, 348] on form "Order Status * Under Design Review" at bounding box center [714, 336] width 393 height 49
click at [556, 341] on div "Under Design Review" at bounding box center [589, 338] width 91 height 13
click at [530, 341] on button "Under Design Review" at bounding box center [524, 339] width 12 height 12
click at [896, 389] on button "Confirm" at bounding box center [881, 394] width 60 height 24
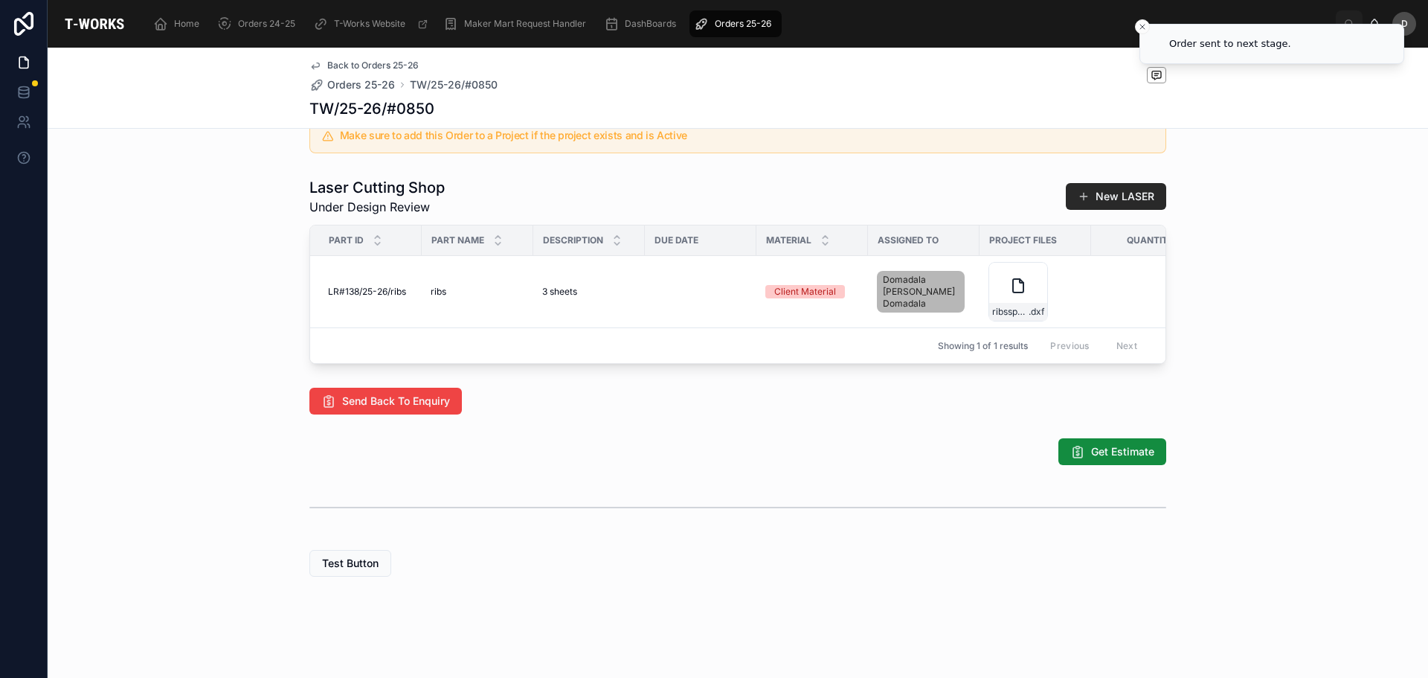
scroll to position [720, 0]
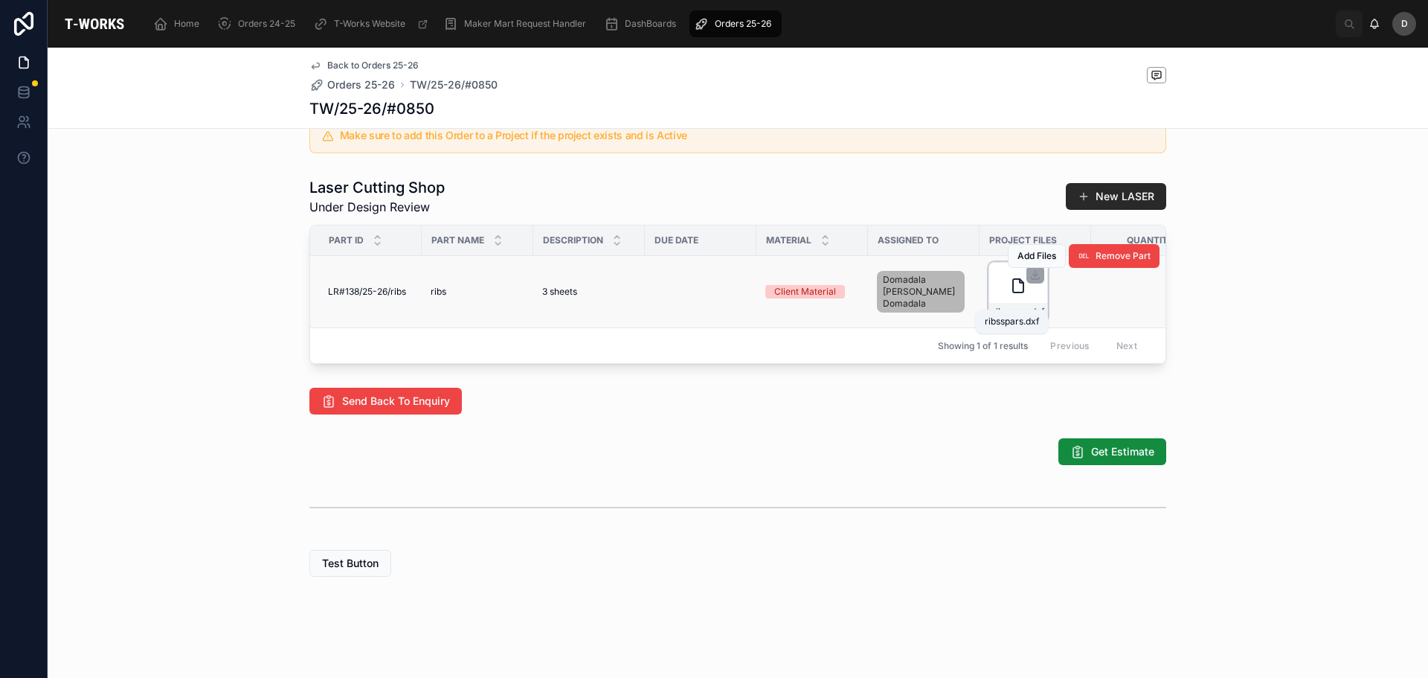
click at [1017, 306] on span "ribsspars" at bounding box center [1010, 312] width 36 height 12
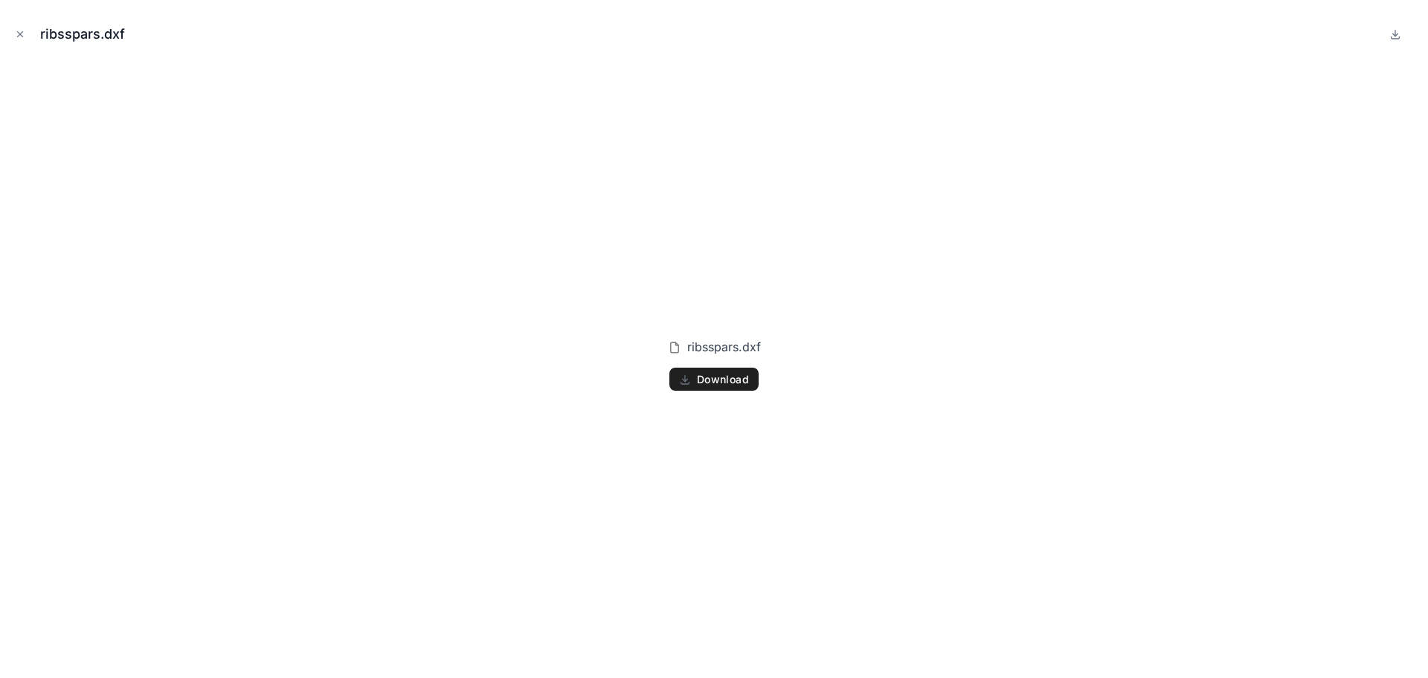
click at [741, 379] on span "Download" at bounding box center [723, 379] width 52 height 13
click at [18, 30] on icon "Close modal" at bounding box center [20, 34] width 10 height 10
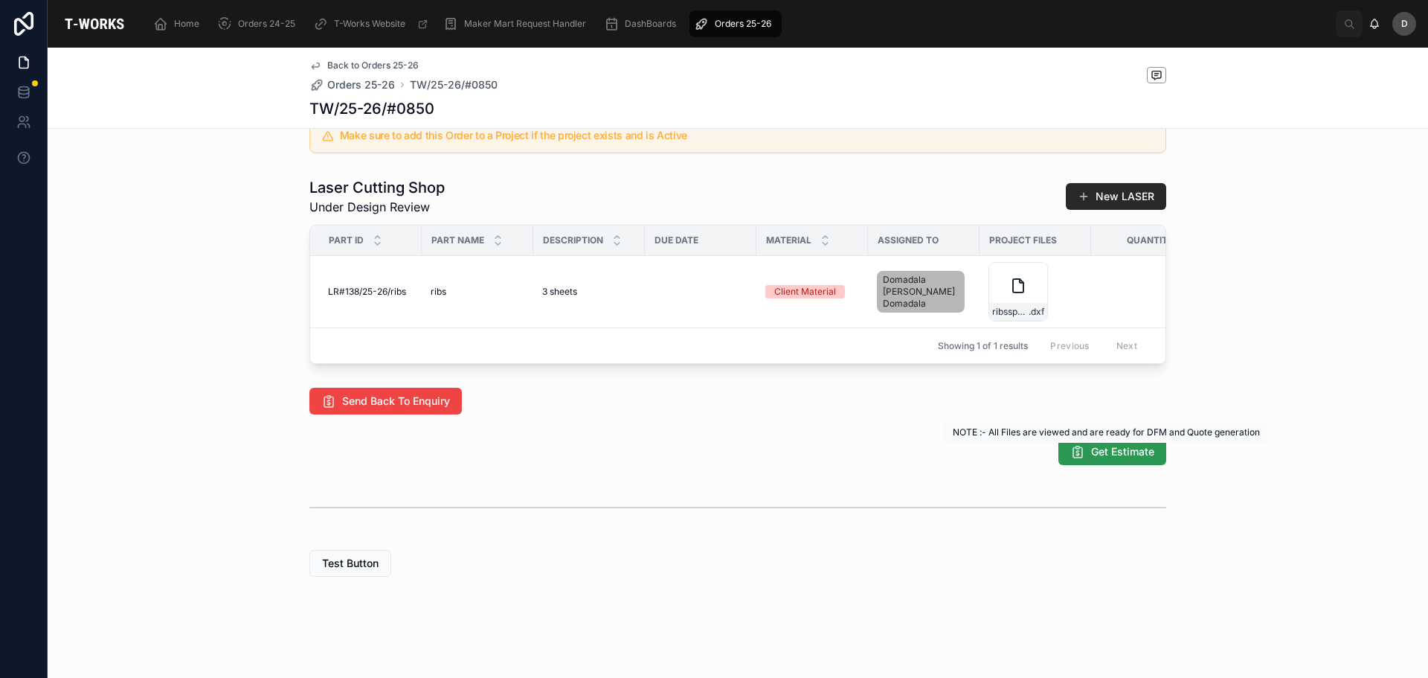
click at [1082, 451] on button "Get Estimate" at bounding box center [1112, 451] width 108 height 27
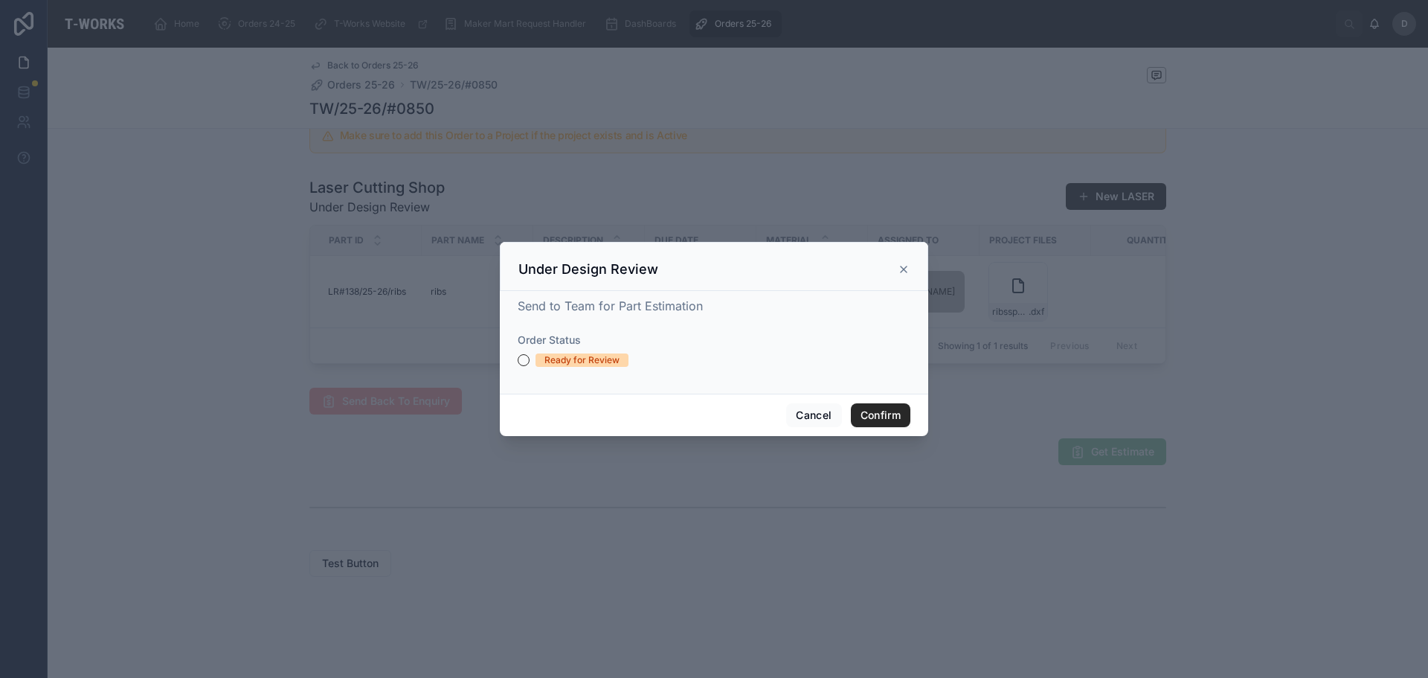
click at [576, 356] on div "Ready for Review" at bounding box center [581, 359] width 75 height 13
click at [530, 356] on button "Ready for Review" at bounding box center [524, 360] width 12 height 12
click at [863, 409] on button "Confirm" at bounding box center [881, 415] width 60 height 24
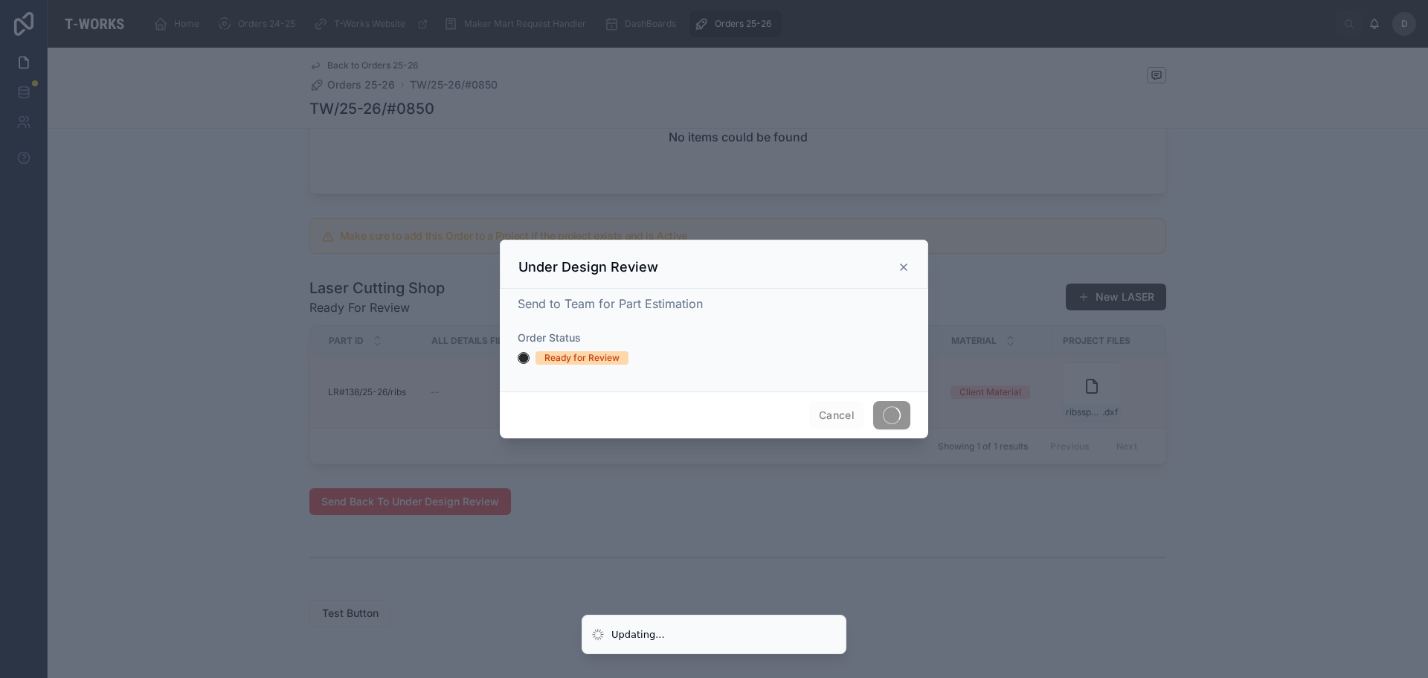
scroll to position [669, 0]
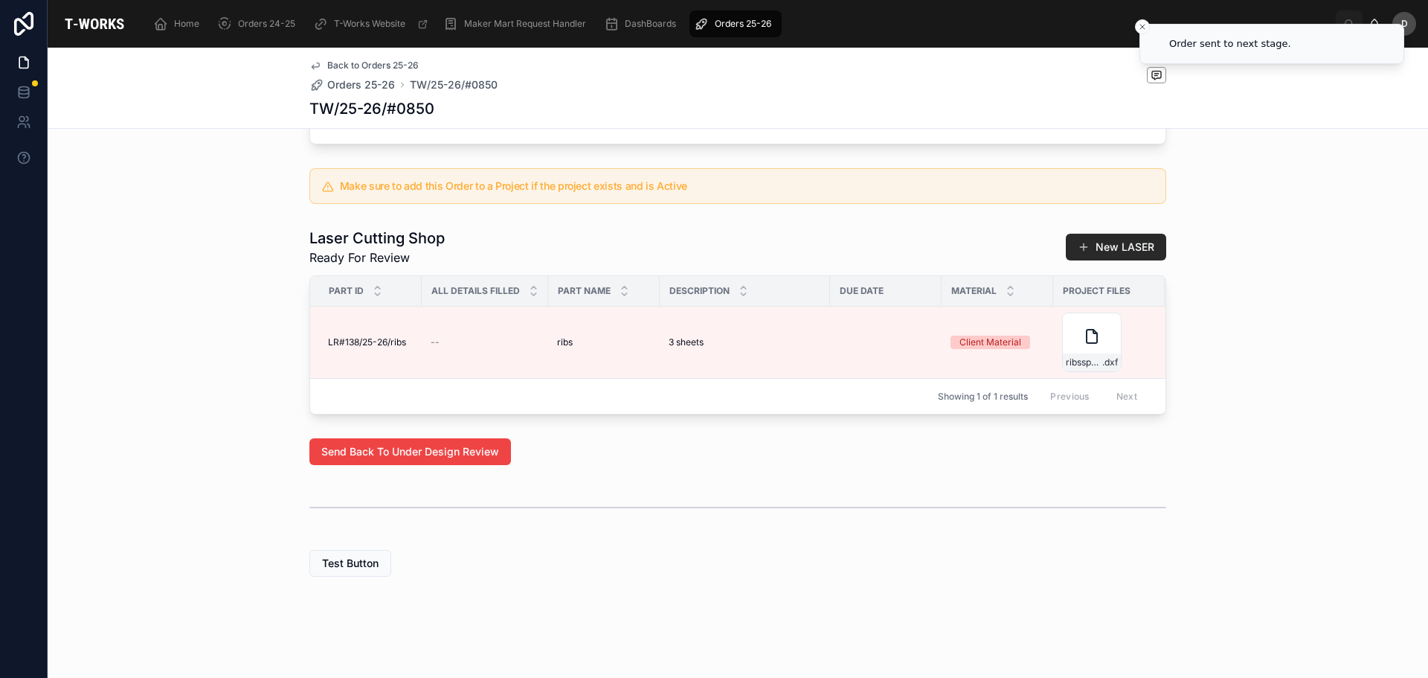
click at [671, 414] on div "Laser Cutting Shop Ready For Review New LASER Part ID All Details Filled Part N…" at bounding box center [738, 321] width 1381 height 199
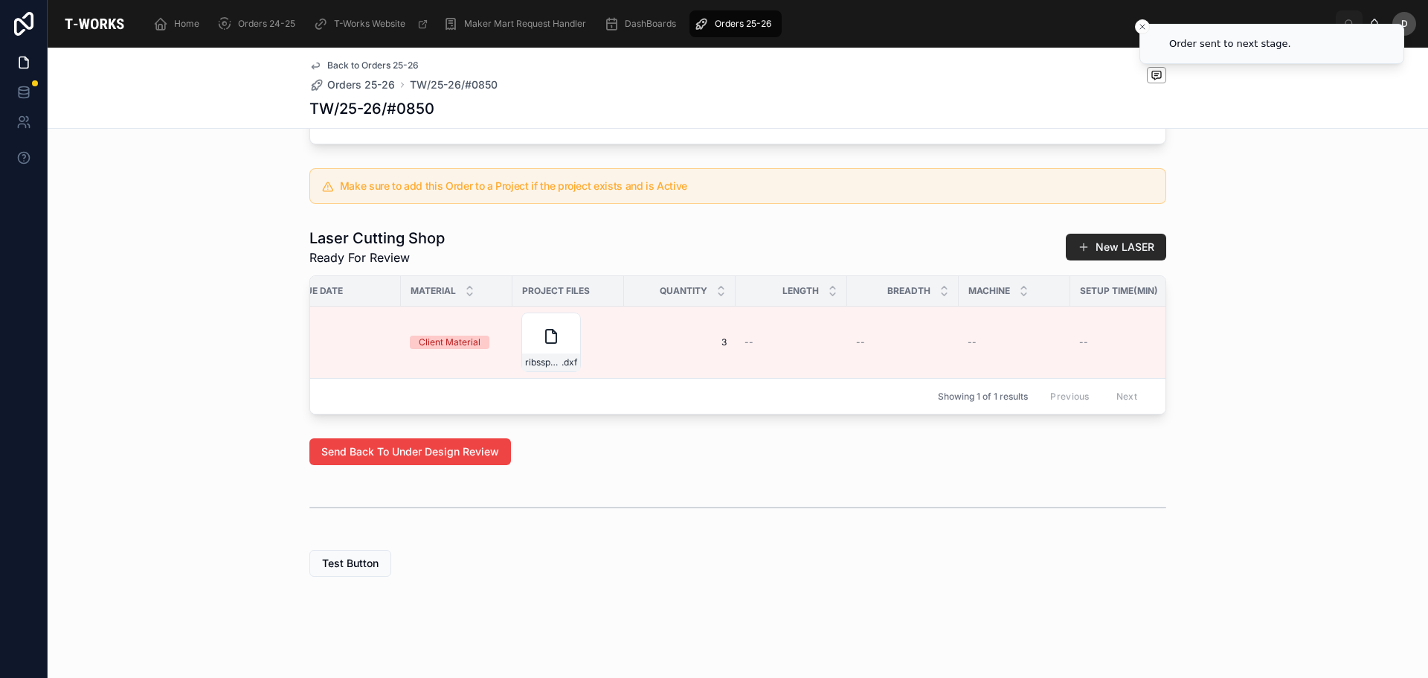
scroll to position [0, 803]
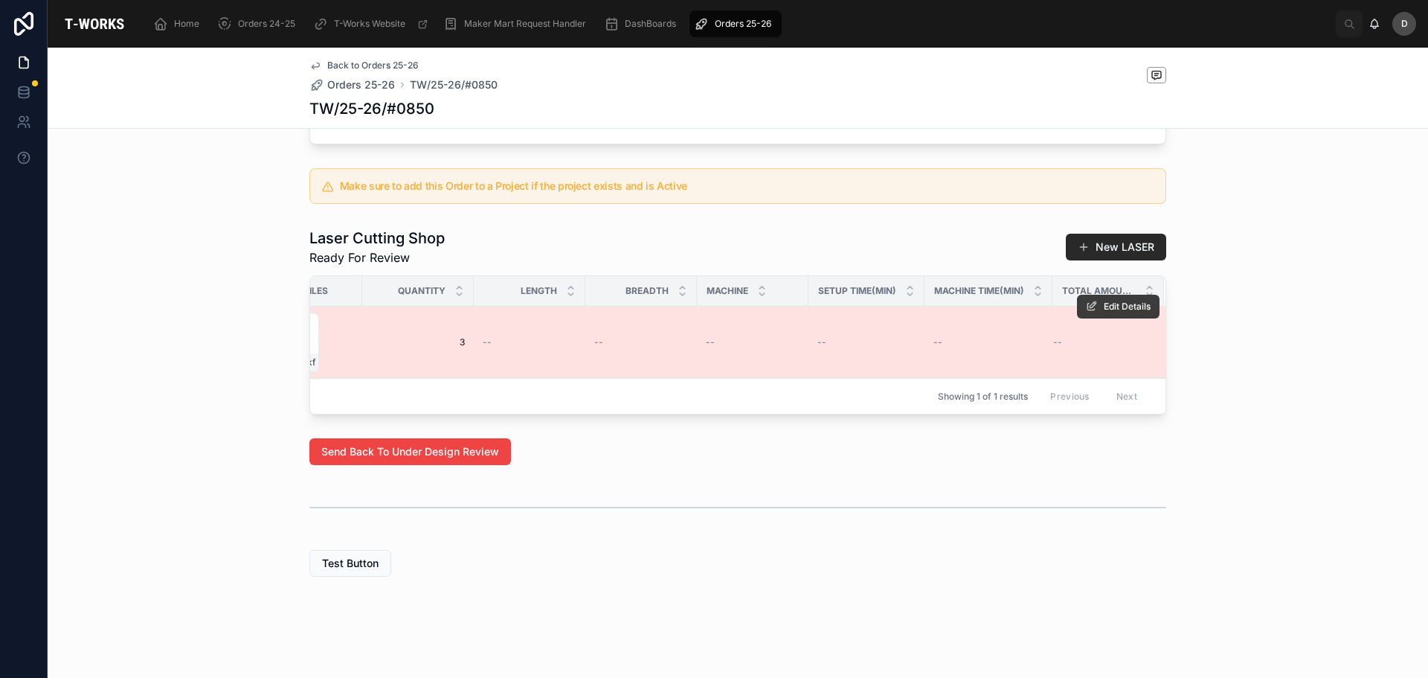
click at [1104, 301] on span "Edit Details" at bounding box center [1127, 307] width 47 height 12
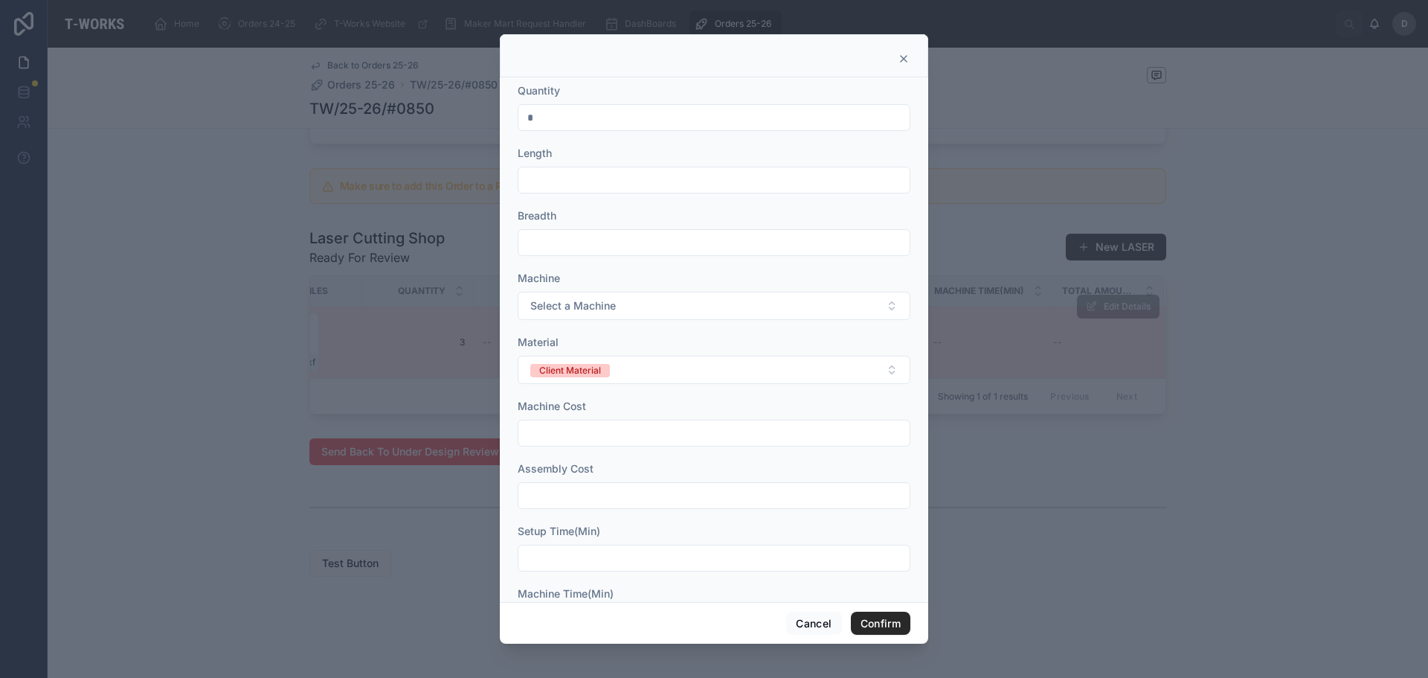
click at [575, 179] on input "text" at bounding box center [713, 180] width 391 height 21
click at [603, 171] on input "text" at bounding box center [713, 180] width 391 height 21
type input "******"
click at [645, 240] on input "text" at bounding box center [713, 242] width 391 height 21
type input "******"
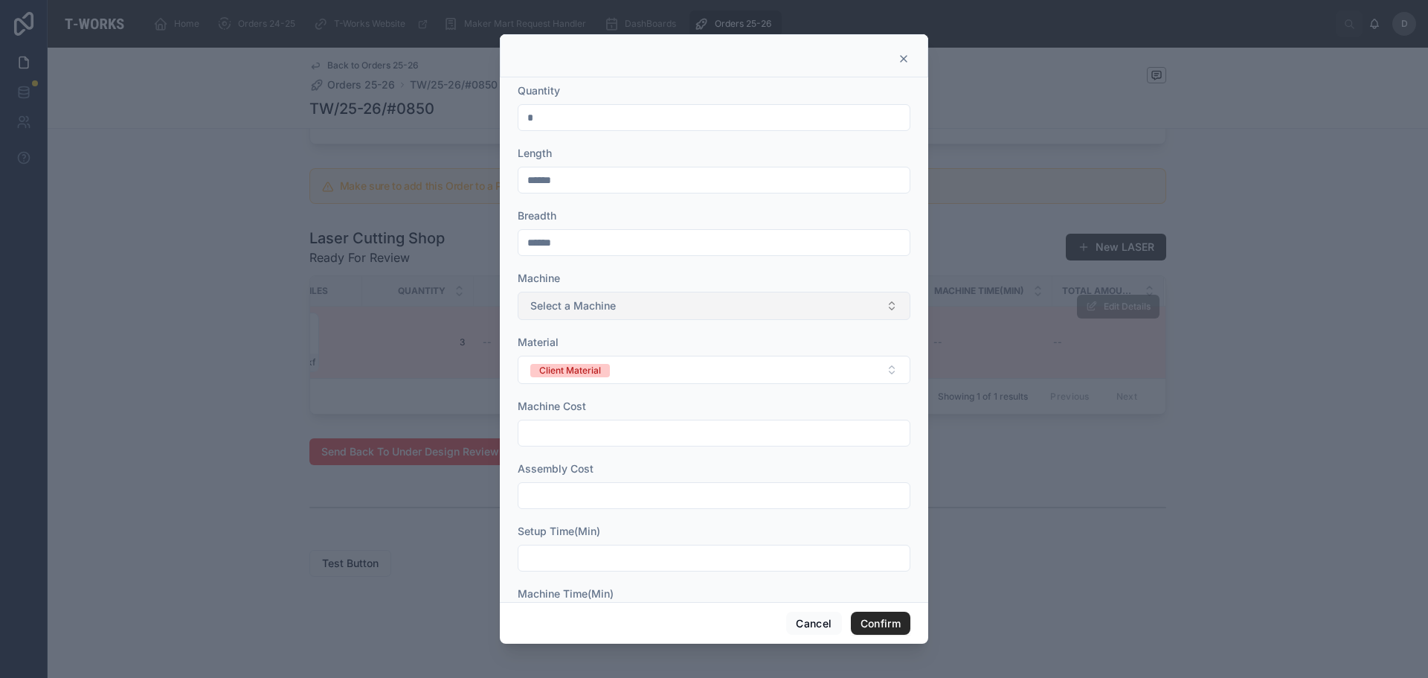
click at [634, 316] on button "Select a Machine" at bounding box center [714, 306] width 393 height 28
click at [585, 370] on div "Sill" at bounding box center [708, 365] width 374 height 22
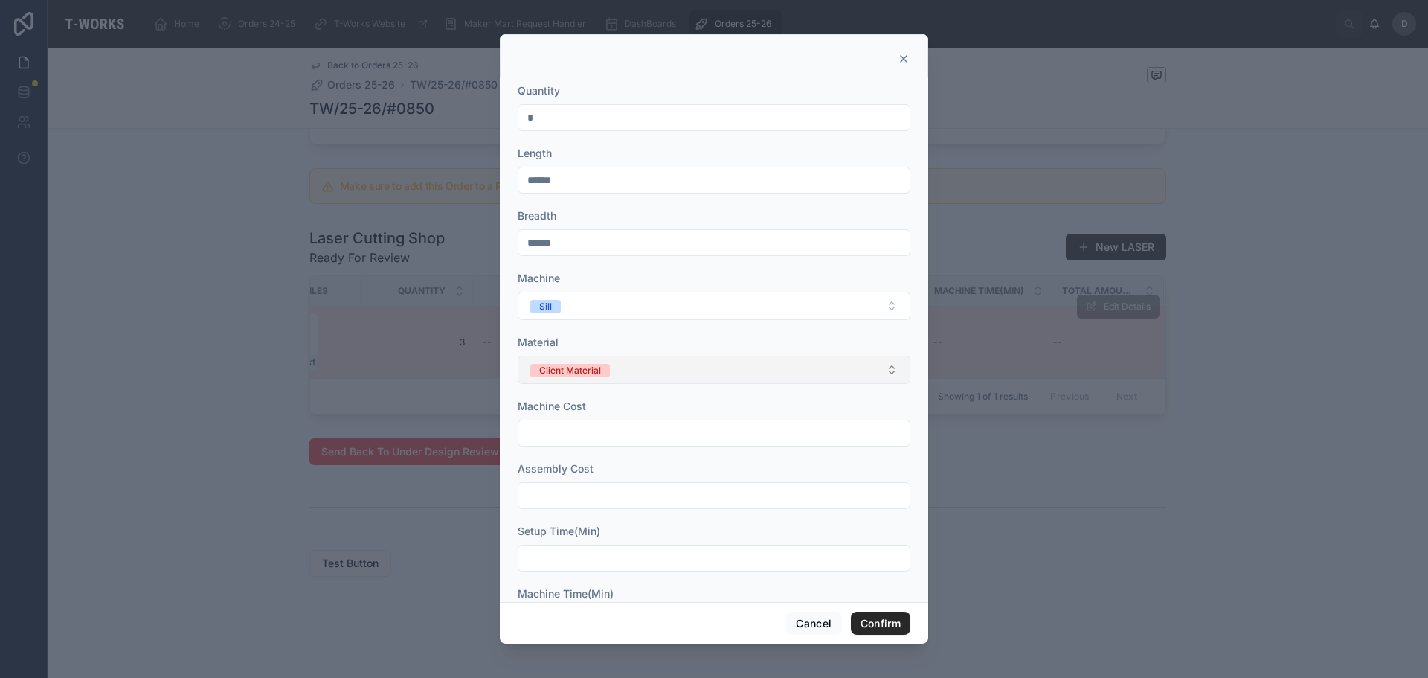
click at [652, 369] on button "Client Material" at bounding box center [714, 370] width 393 height 28
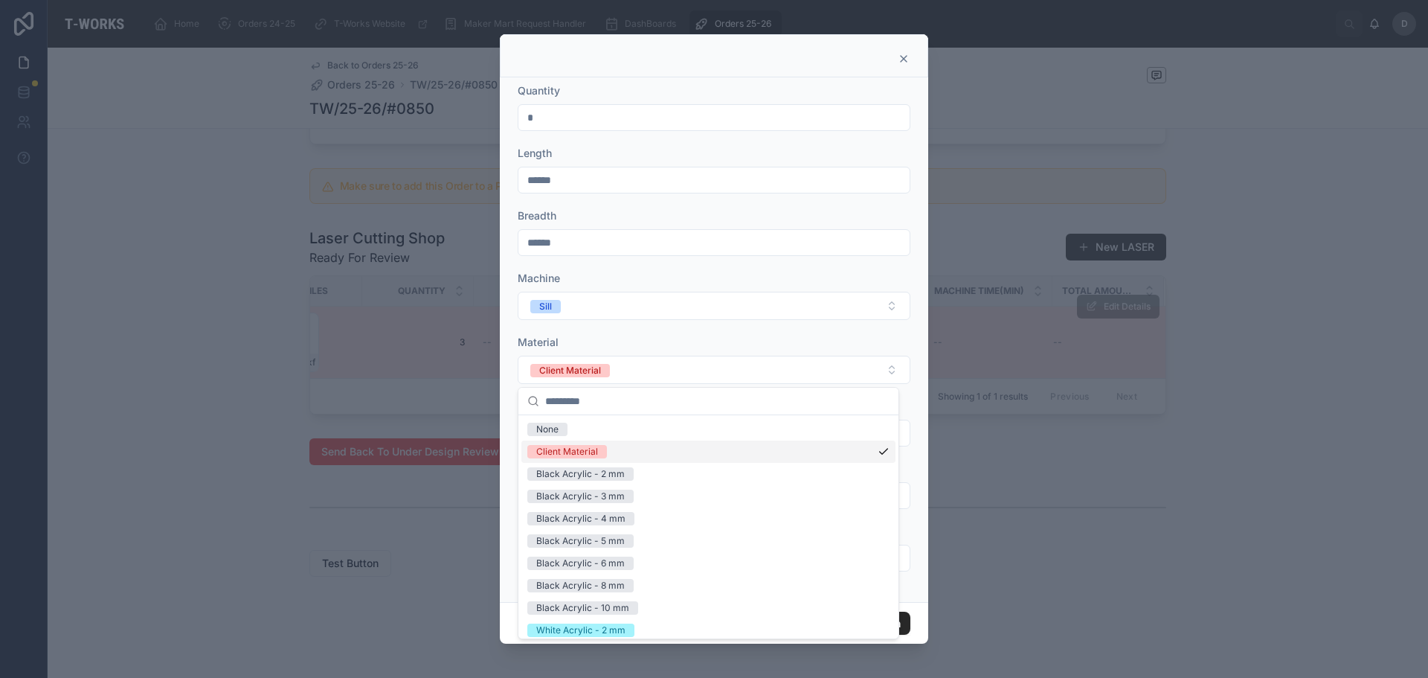
click at [587, 450] on div "Client Material" at bounding box center [567, 451] width 62 height 13
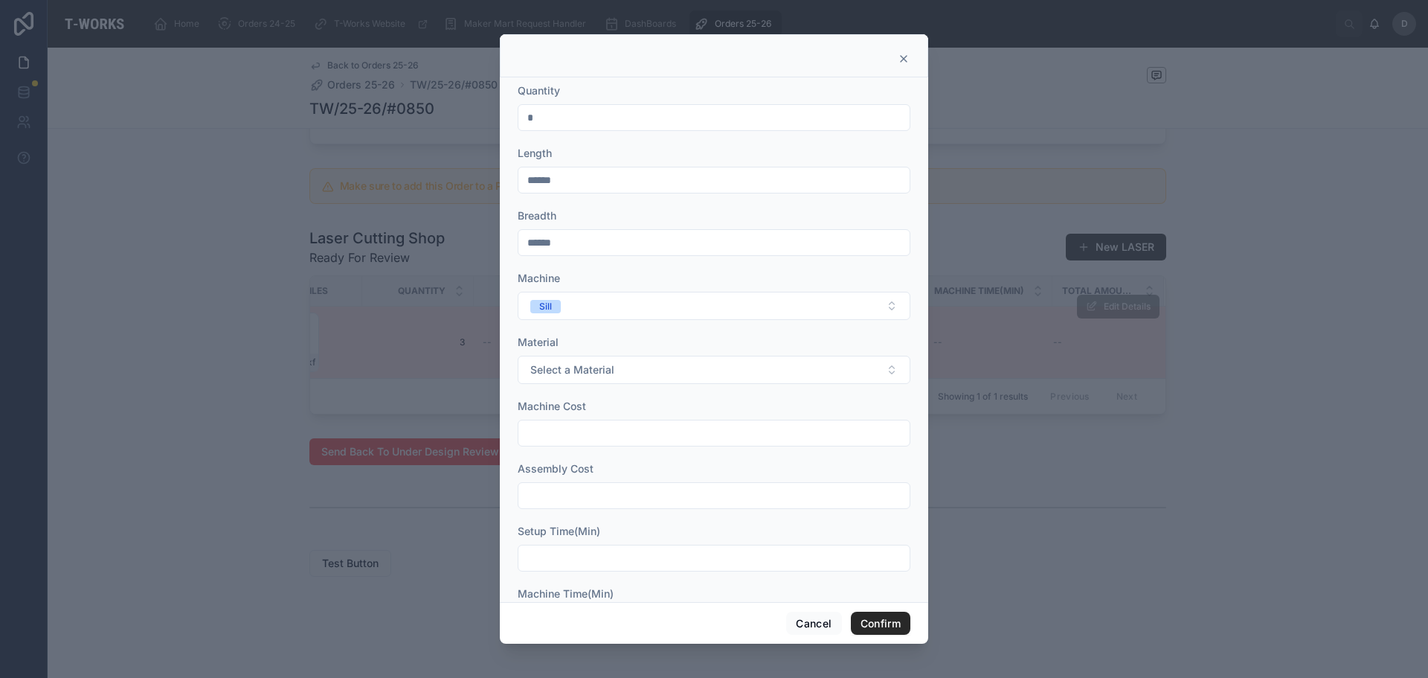
click at [623, 428] on input "text" at bounding box center [713, 433] width 391 height 21
click at [628, 374] on button "Select a Material" at bounding box center [714, 370] width 393 height 28
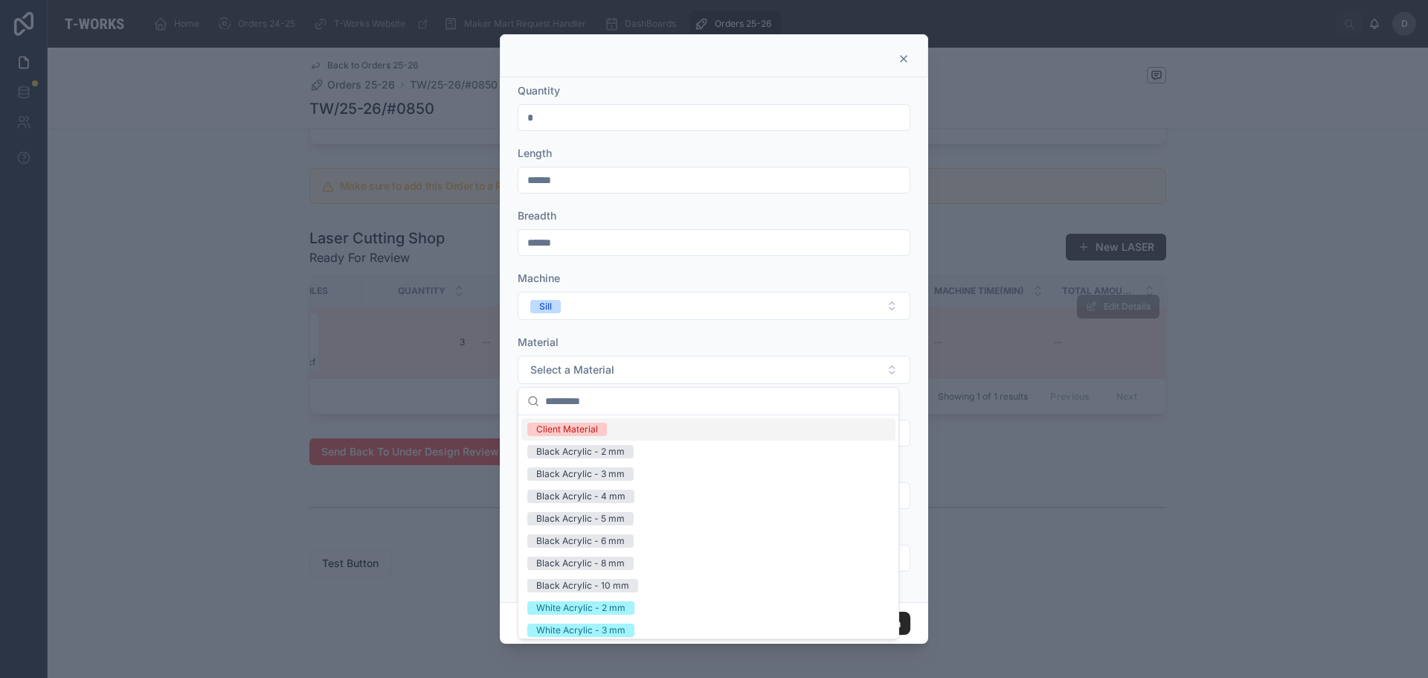
click at [604, 438] on div "Client Material" at bounding box center [708, 429] width 374 height 22
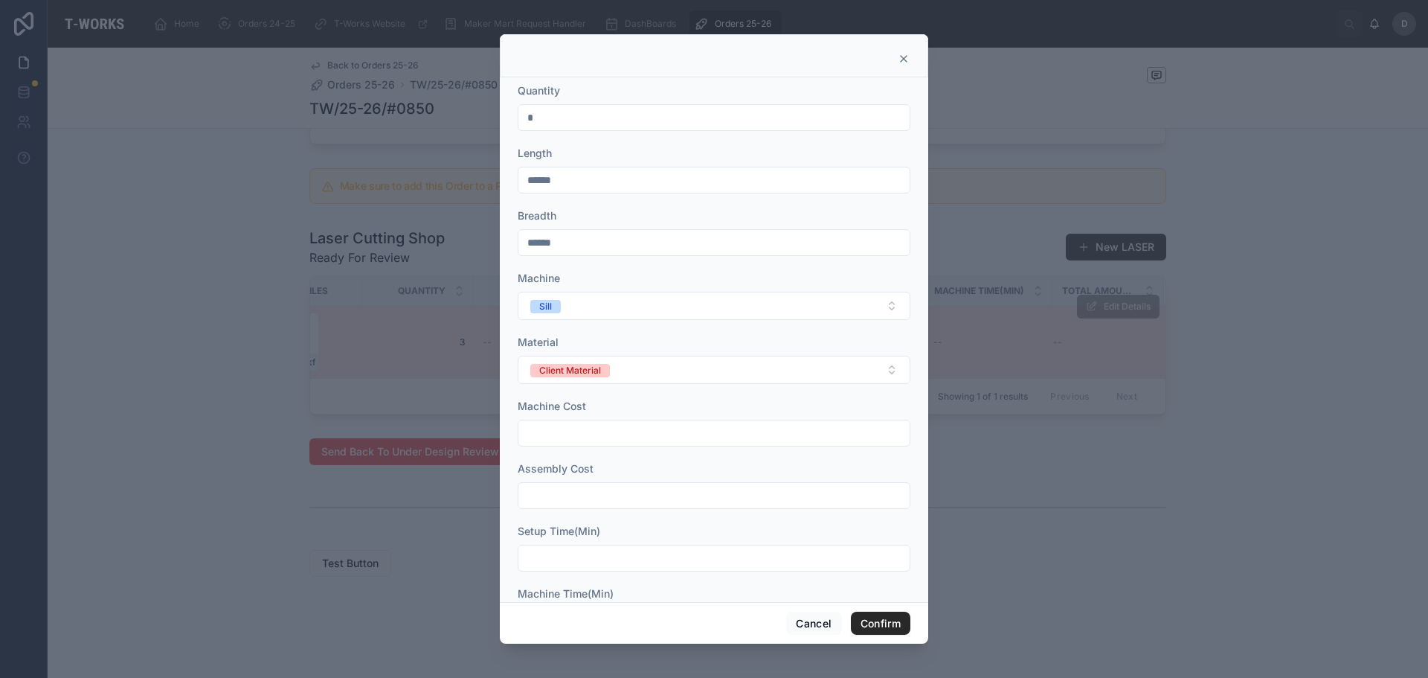
click at [605, 425] on input "text" at bounding box center [713, 433] width 391 height 21
type input "*"
click at [593, 507] on div at bounding box center [714, 495] width 393 height 27
click at [596, 501] on input "text" at bounding box center [713, 495] width 391 height 21
type input "*"
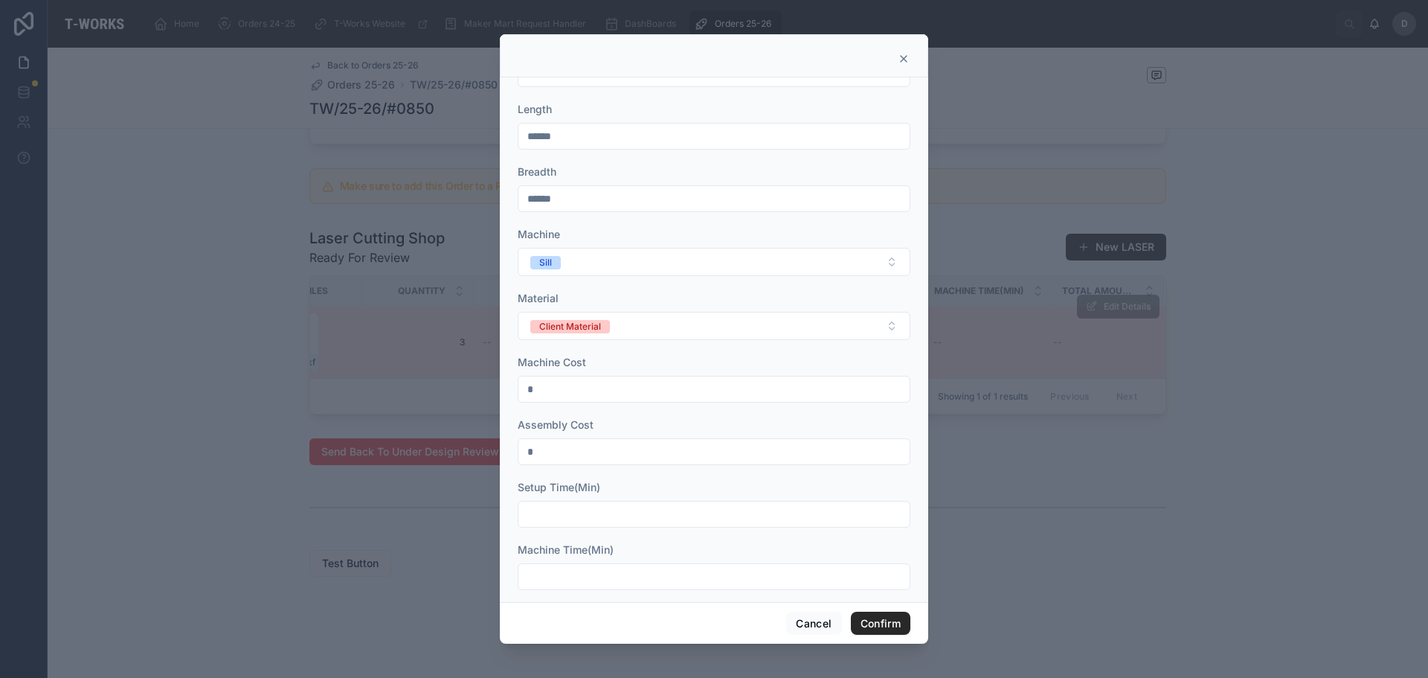
scroll to position [74, 0]
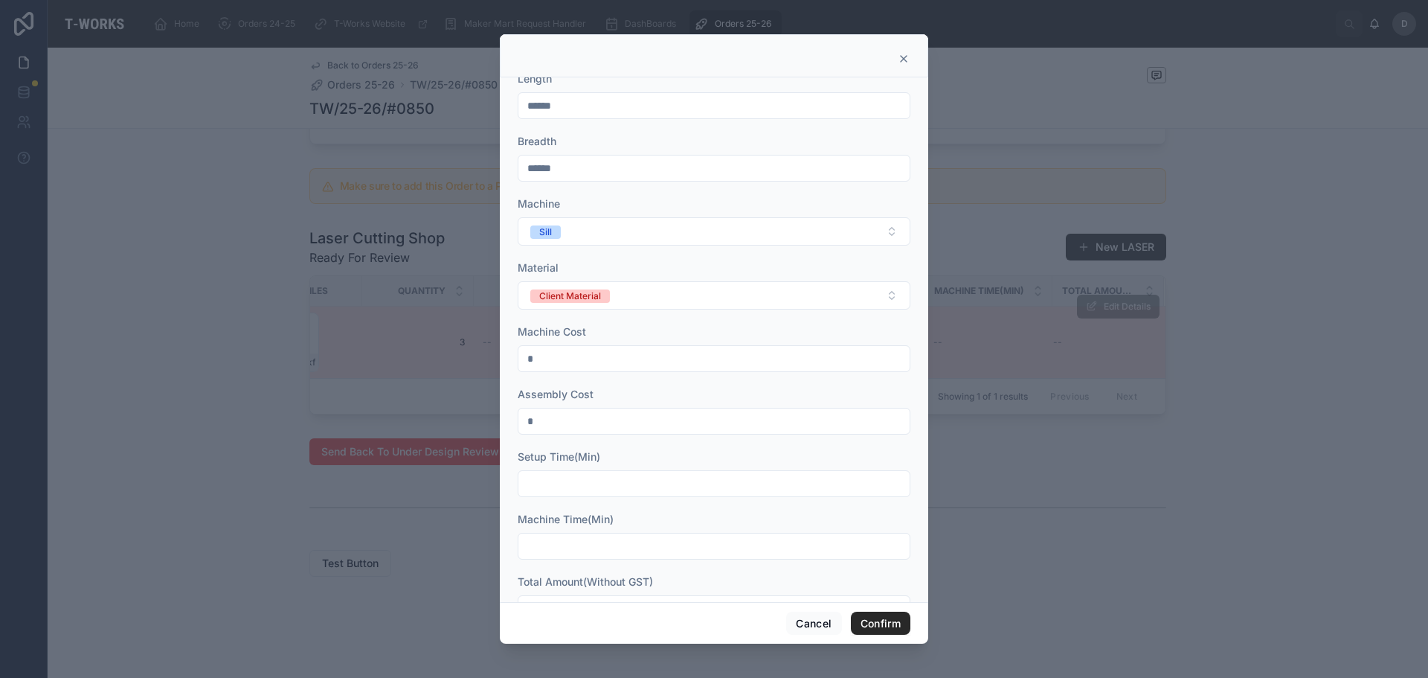
click at [724, 482] on input "text" at bounding box center [713, 483] width 391 height 21
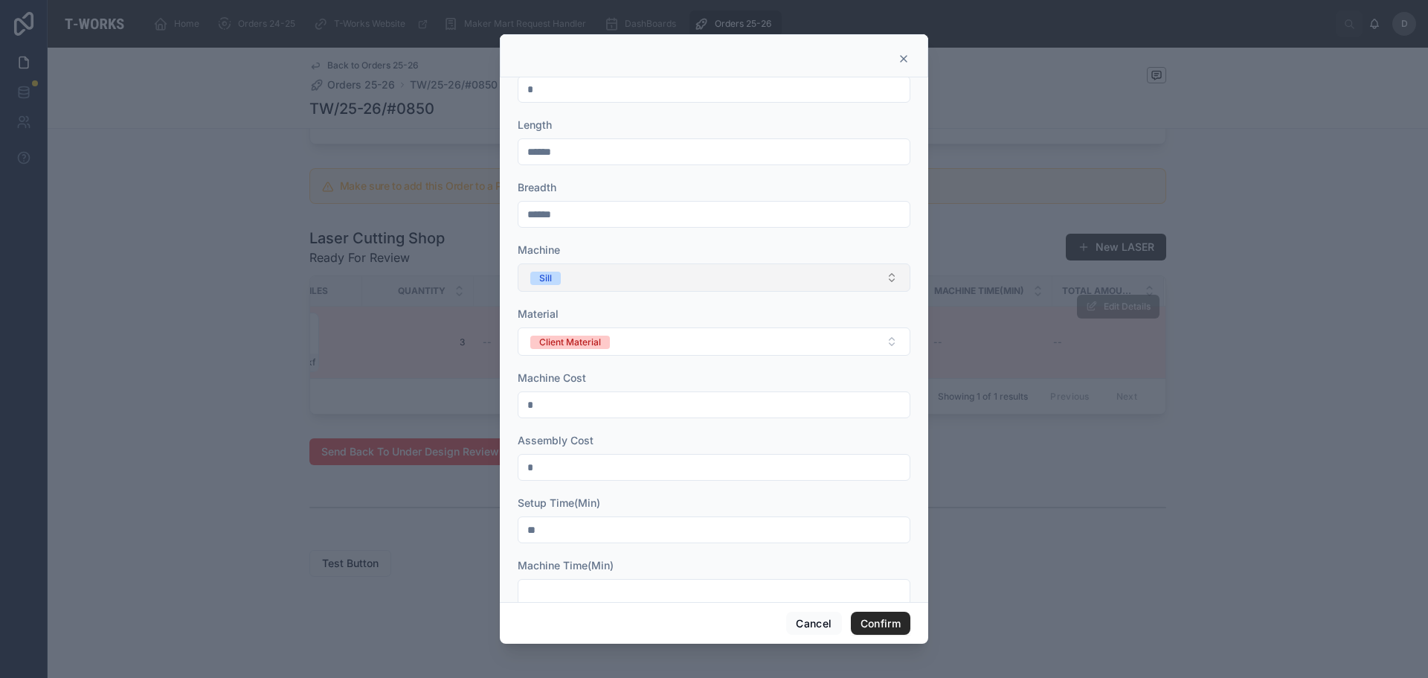
scroll to position [0, 0]
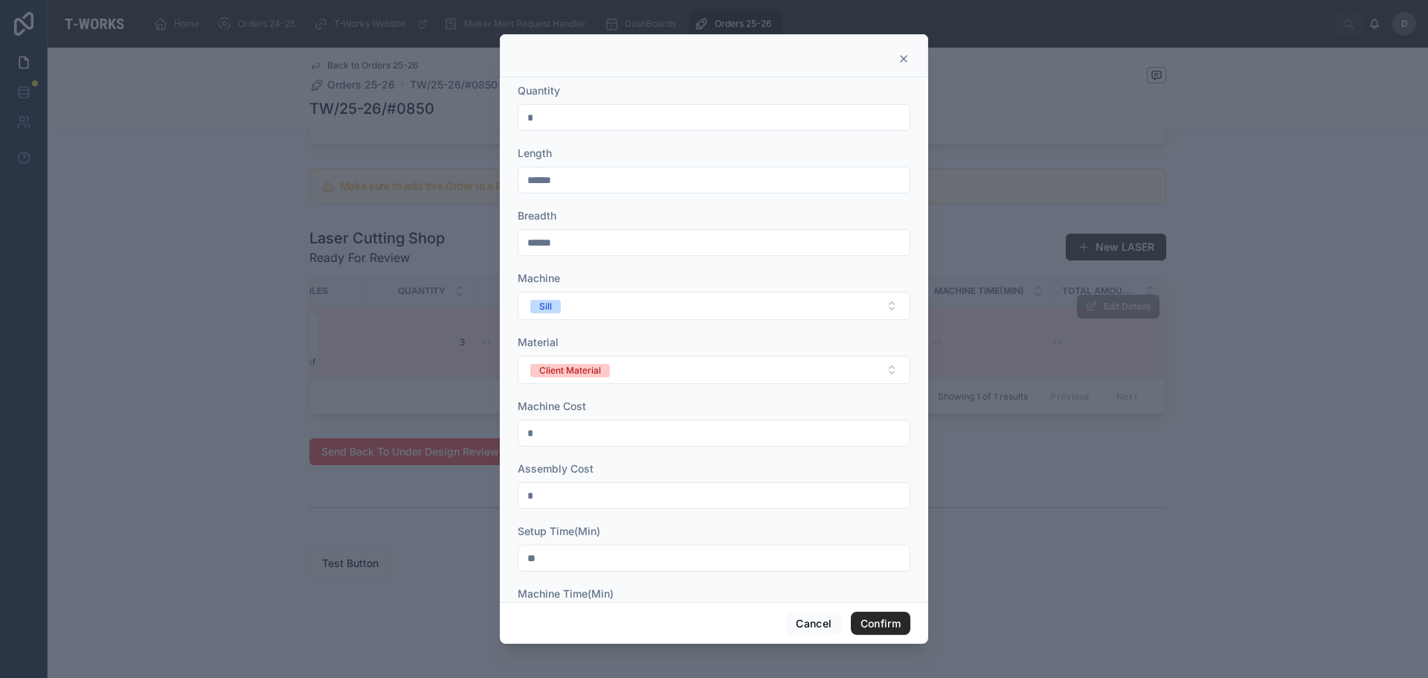
type input "**"
drag, startPoint x: 597, startPoint y: 127, endPoint x: 270, endPoint y: 100, distance: 328.4
click at [270, 101] on div "Quantity * Length ****** Breadth ****** Machine Sill Material Client Material M…" at bounding box center [714, 339] width 1428 height 678
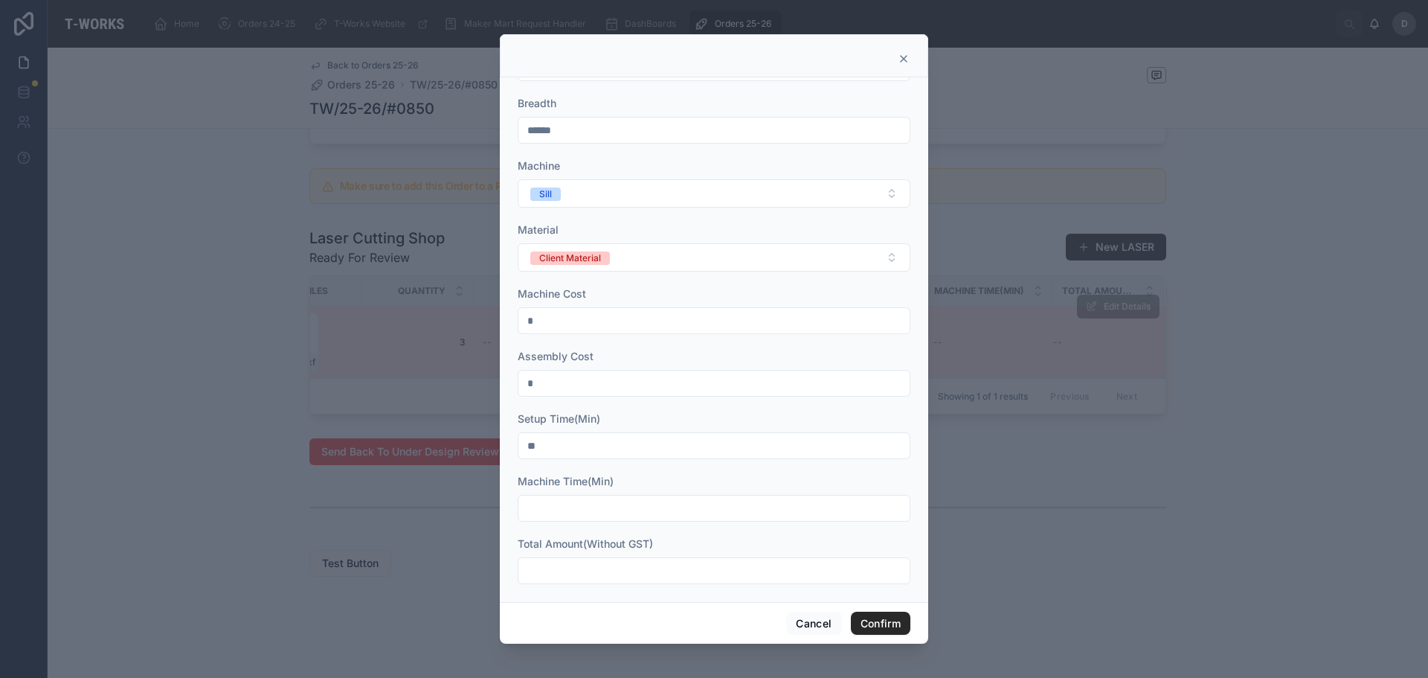
scroll to position [121, 0]
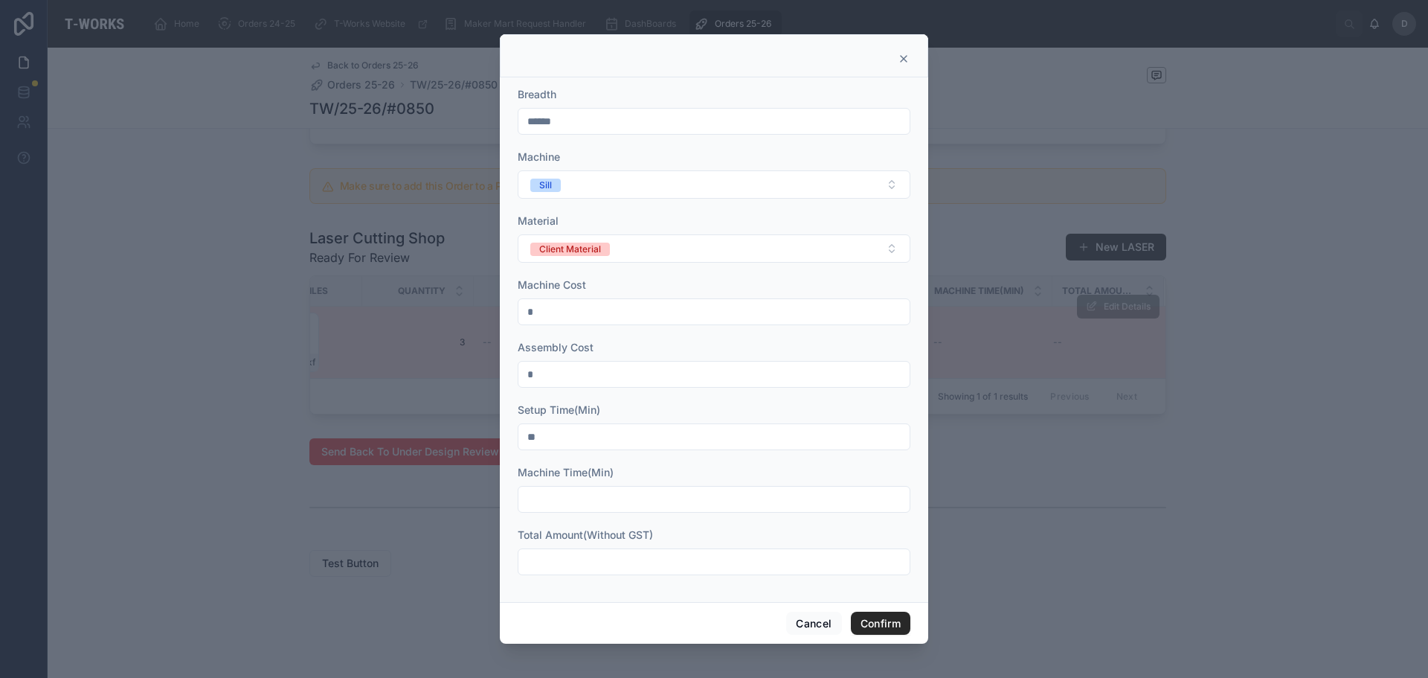
type input "*"
click at [644, 499] on input "text" at bounding box center [713, 499] width 391 height 21
type input "**"
click at [803, 570] on input "text" at bounding box center [713, 561] width 391 height 21
click at [532, 556] on input "********" at bounding box center [713, 561] width 391 height 21
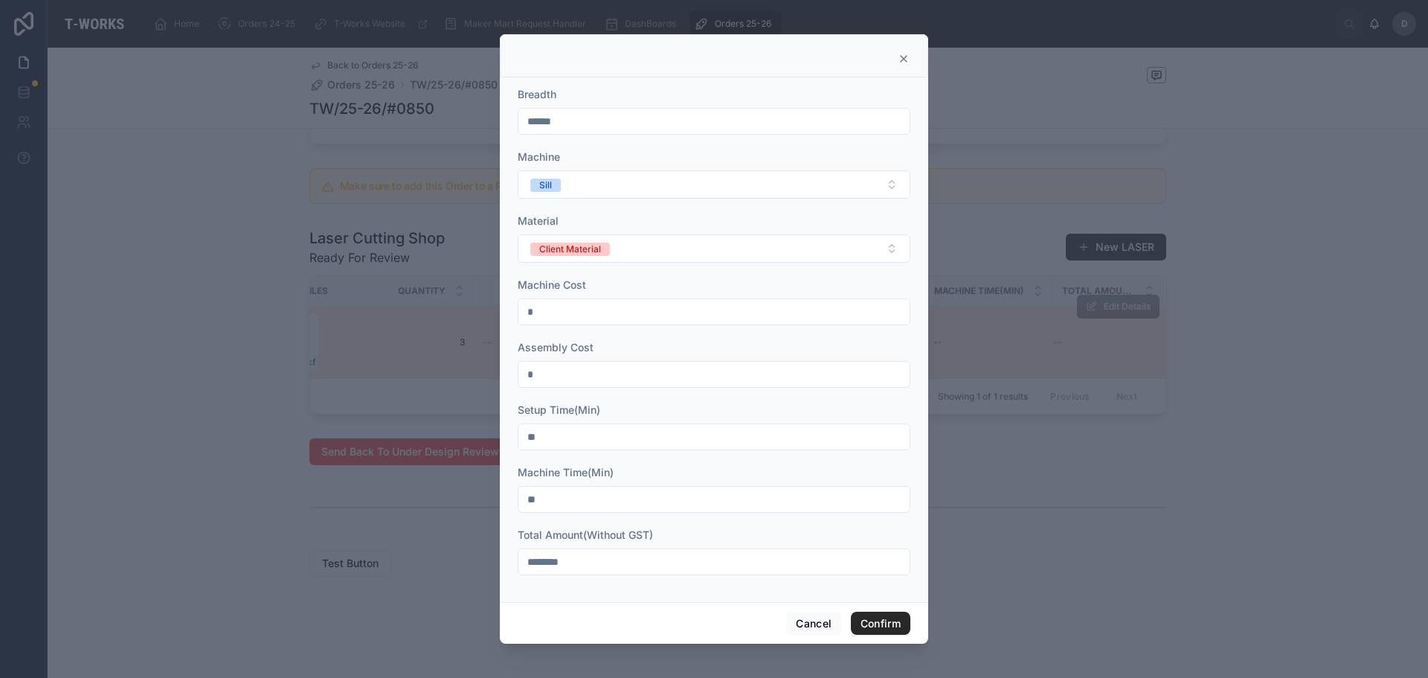
click at [542, 561] on input "********" at bounding box center [713, 561] width 391 height 21
type input "********"
click at [883, 619] on button "Confirm" at bounding box center [881, 623] width 60 height 24
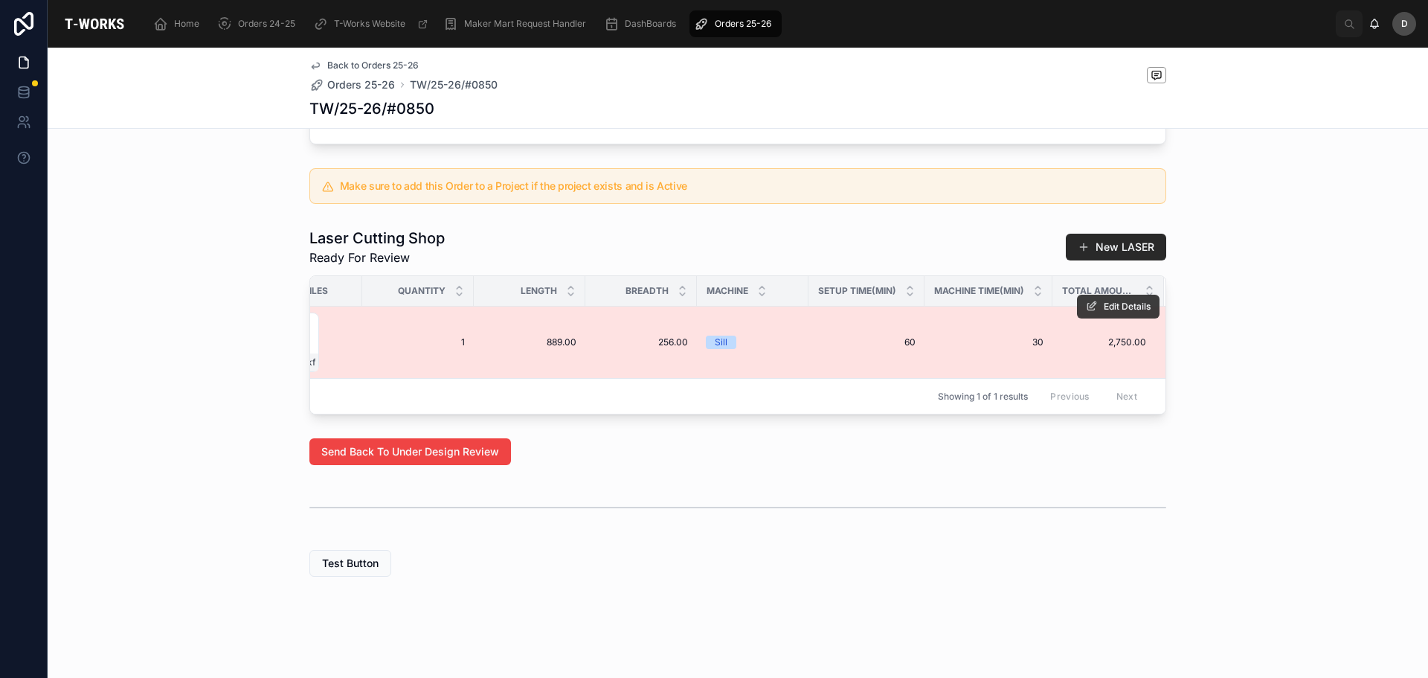
click at [1104, 301] on span "Edit Details" at bounding box center [1127, 307] width 47 height 12
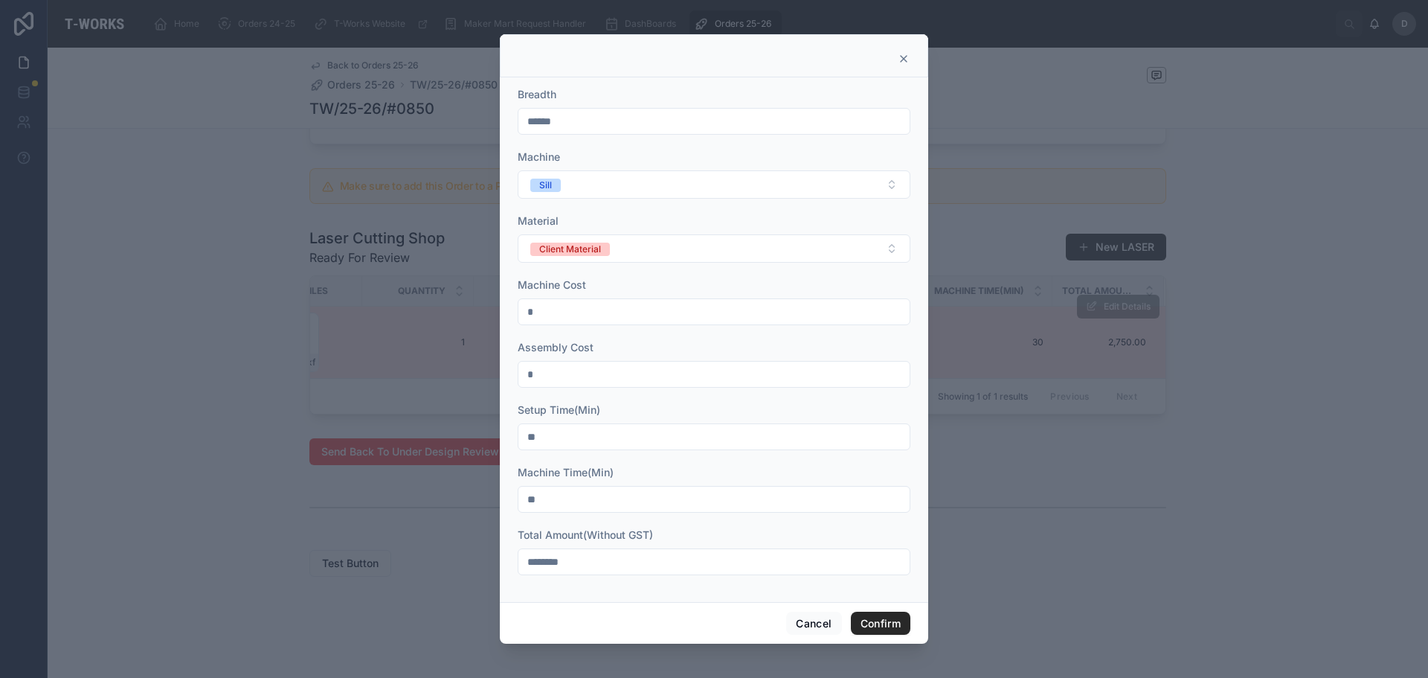
click at [534, 564] on input "********" at bounding box center [713, 561] width 391 height 21
type input "********"
click at [885, 631] on button "Confirm" at bounding box center [881, 623] width 60 height 24
